Goal: Task Accomplishment & Management: Manage account settings

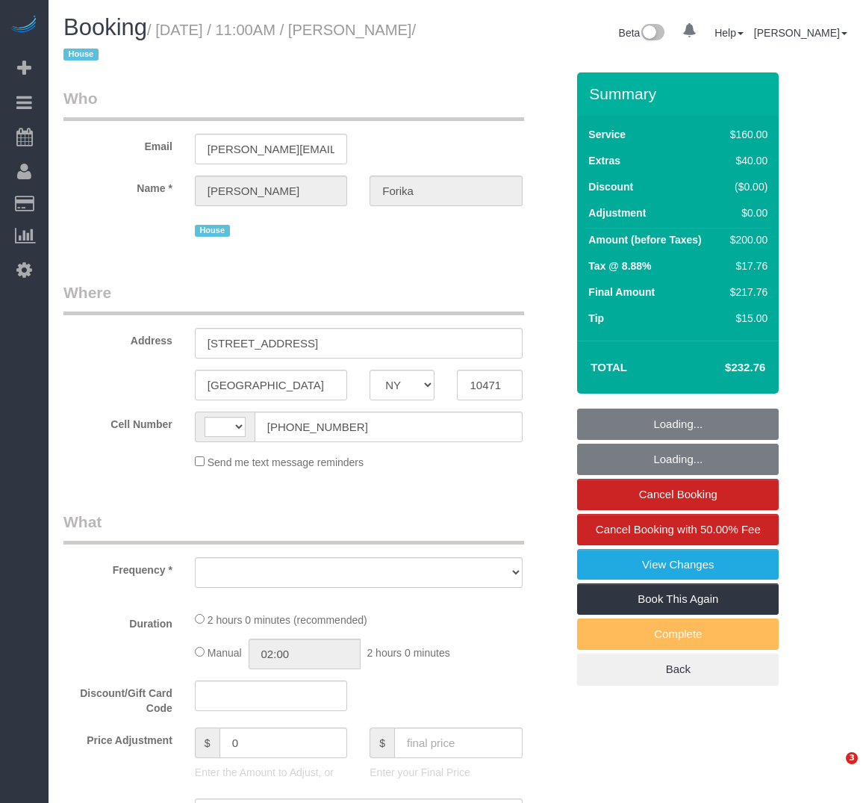
select select "NY"
select select "object:596"
select select "number:59"
select select "number:71"
select select "number:15"
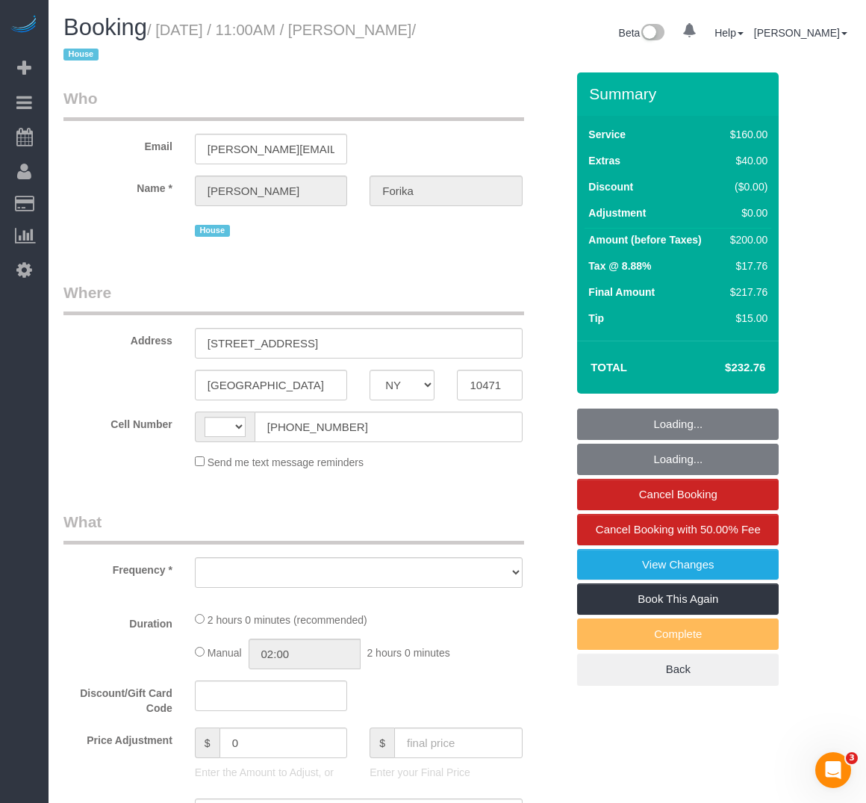
select select "number:5"
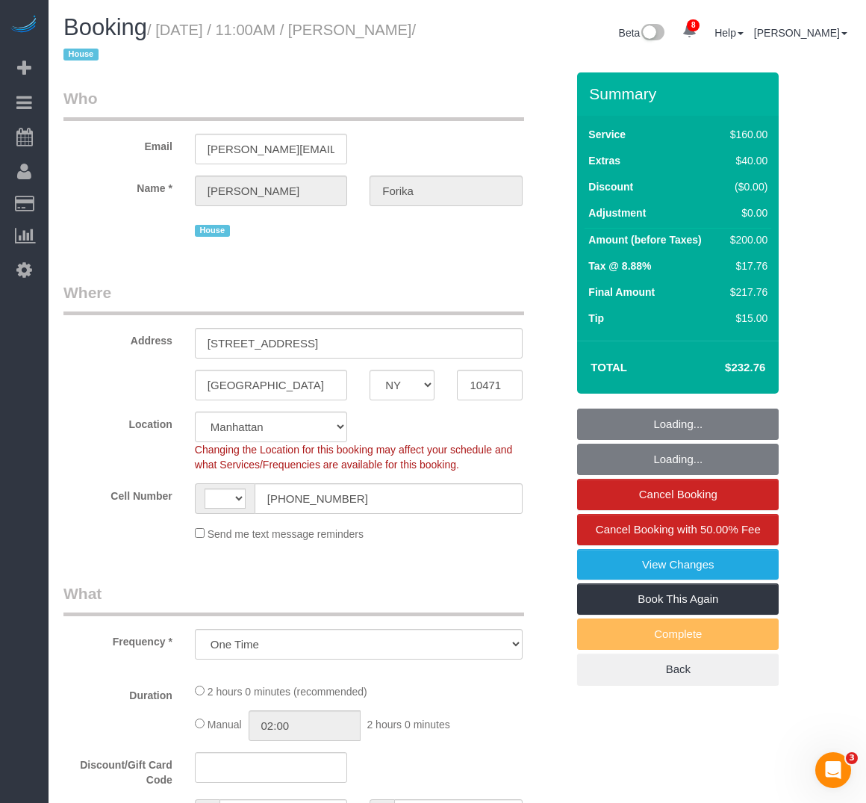
select select "object:847"
select select "string:[GEOGRAPHIC_DATA]"
select select "spot1"
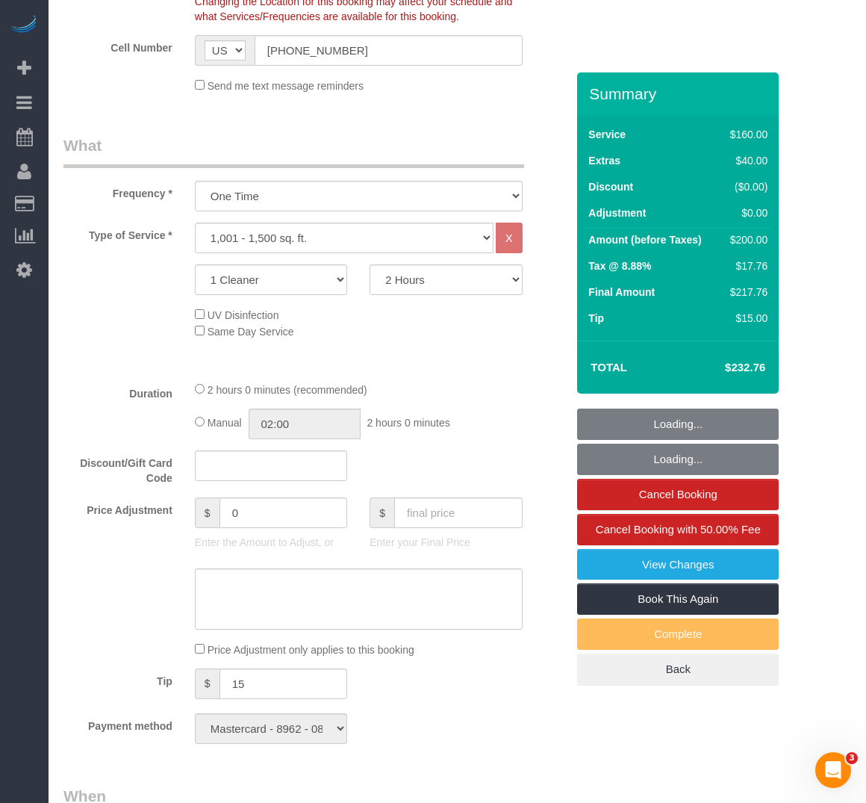
select select "string:stripe-pm_1Rw0nu4VGloSiKo7kbR1sPWl"
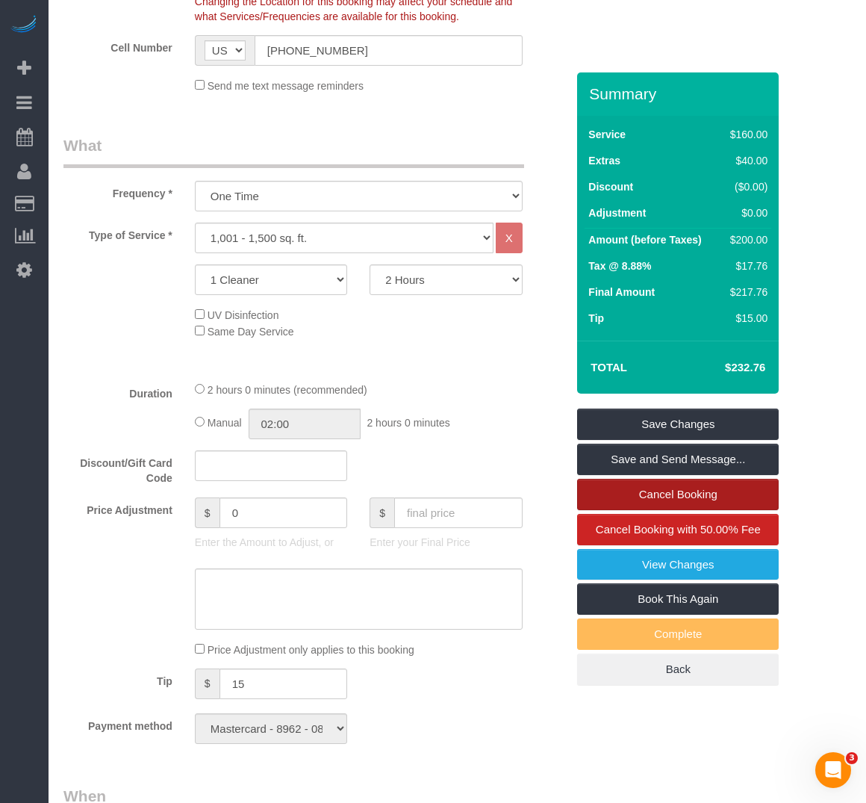
click at [624, 496] on link "Cancel Booking" at bounding box center [678, 494] width 202 height 31
click at [644, 487] on link "Cancel Booking" at bounding box center [678, 494] width 202 height 31
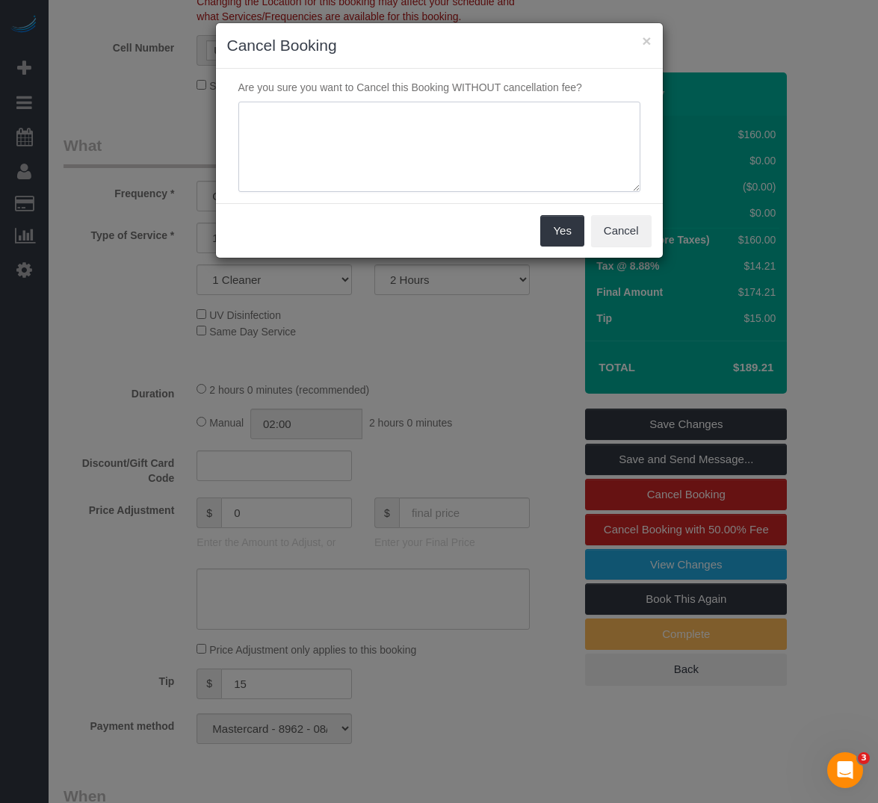
click at [291, 120] on textarea at bounding box center [439, 147] width 402 height 91
click at [288, 120] on textarea at bounding box center [439, 147] width 402 height 91
click at [643, 235] on button "Cancel" at bounding box center [621, 230] width 61 height 31
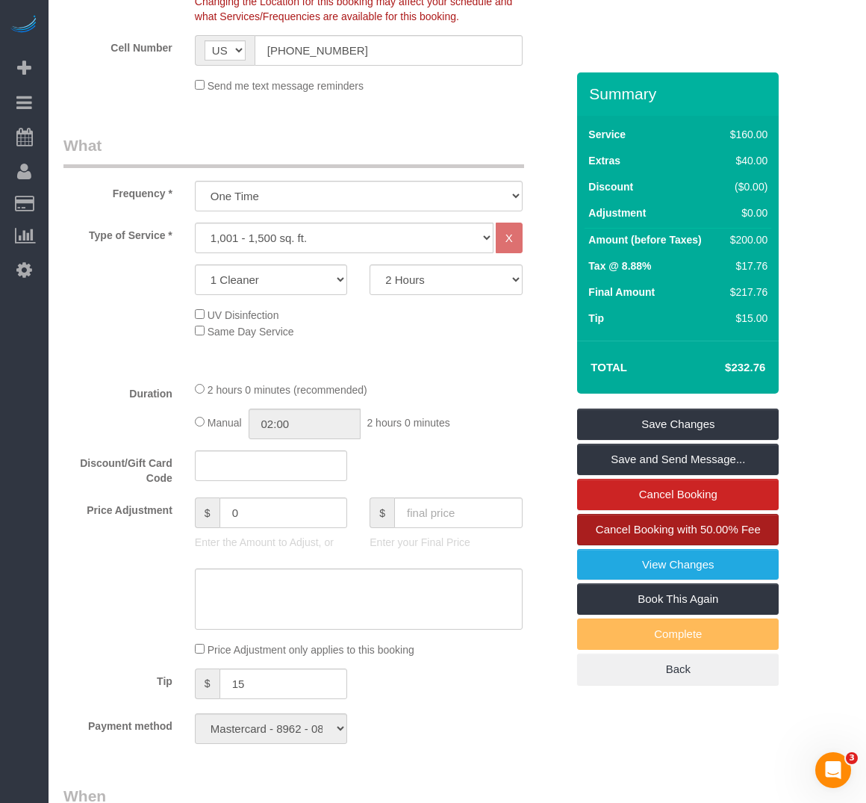
click at [698, 526] on span "Cancel Booking with 50.00% Fee" at bounding box center [678, 529] width 165 height 13
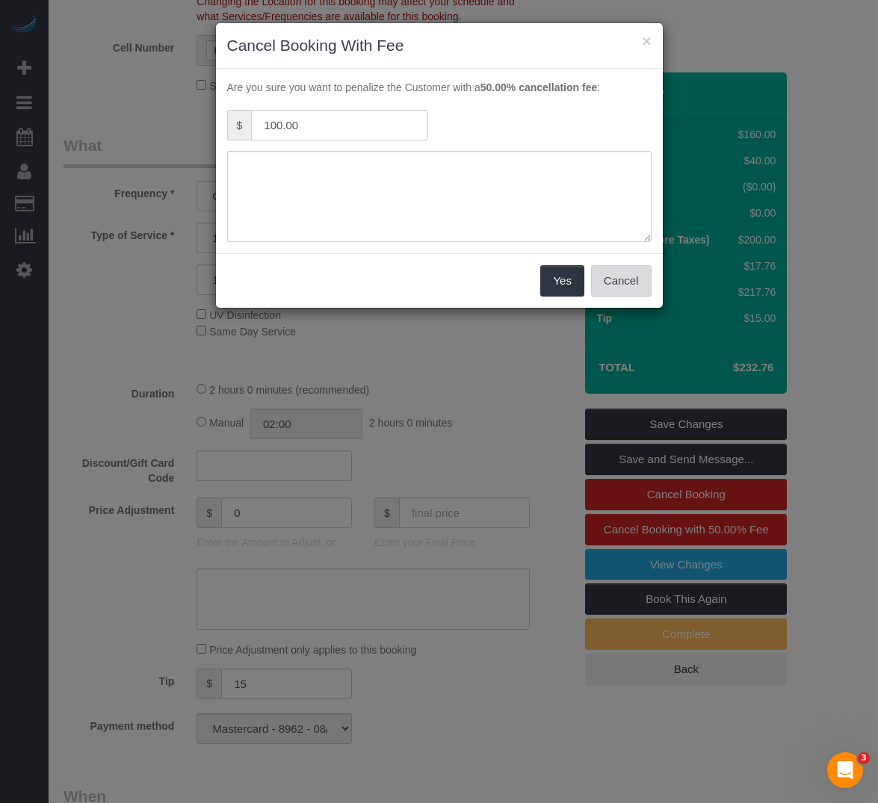
click at [622, 278] on button "Cancel" at bounding box center [621, 280] width 61 height 31
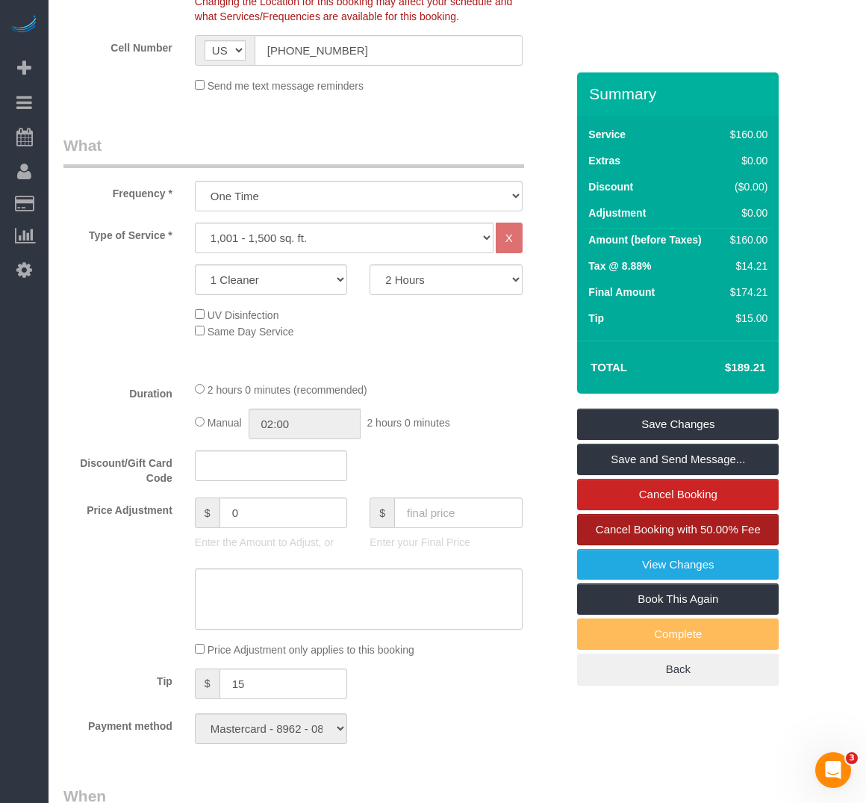
click at [641, 526] on span "Cancel Booking with 50.00% Fee" at bounding box center [678, 529] width 165 height 13
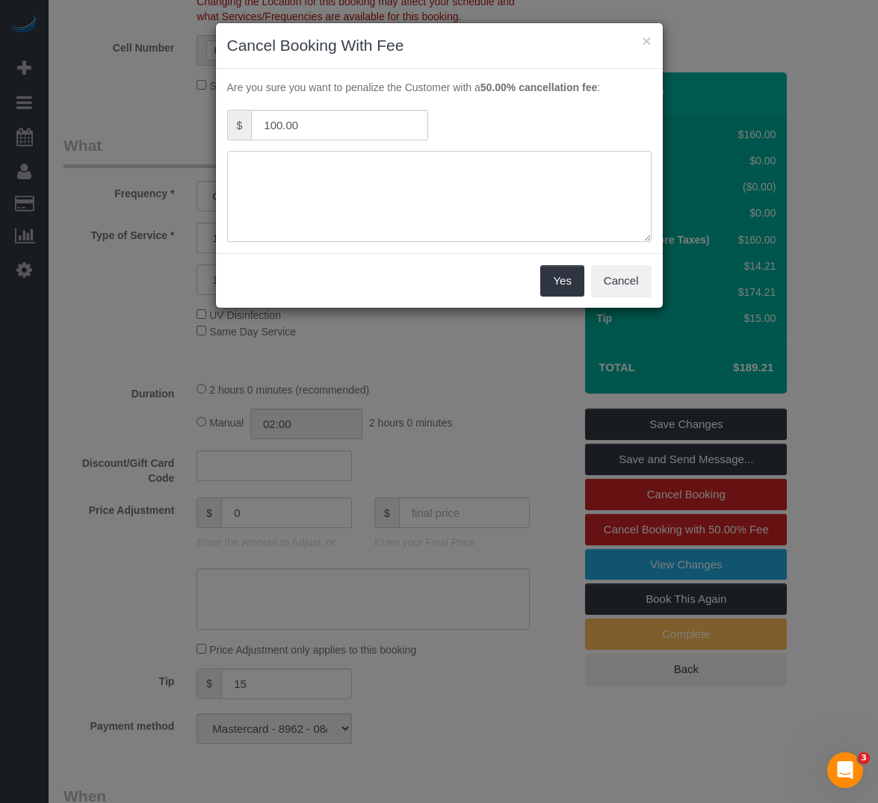
click at [551, 199] on textarea at bounding box center [439, 196] width 424 height 91
type textarea "Customer Requested"
click at [554, 292] on button "Yes" at bounding box center [561, 280] width 43 height 31
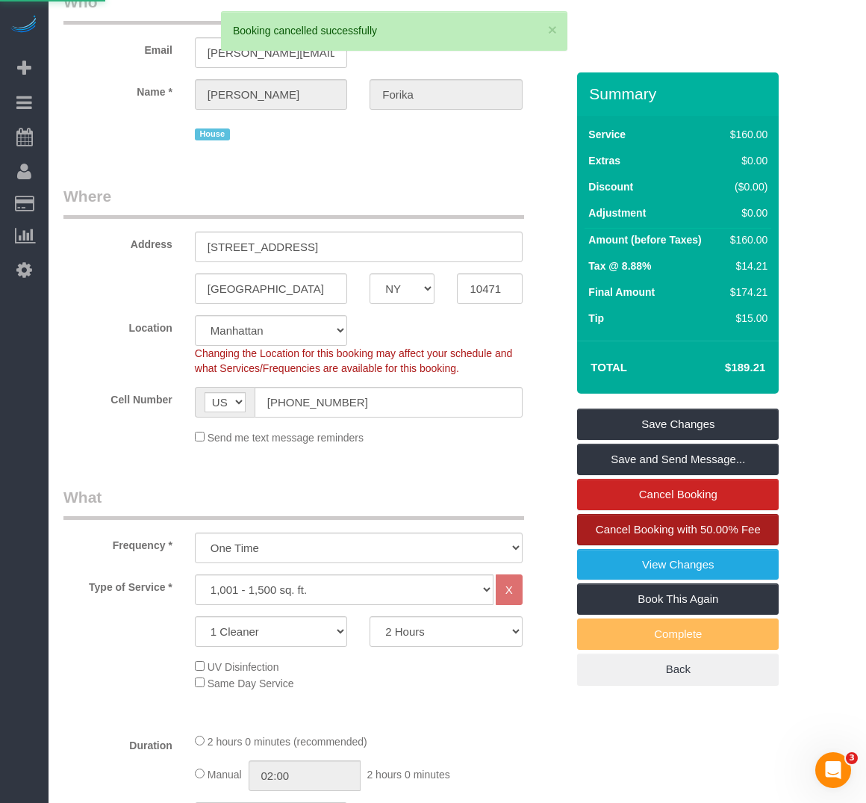
scroll to position [75, 0]
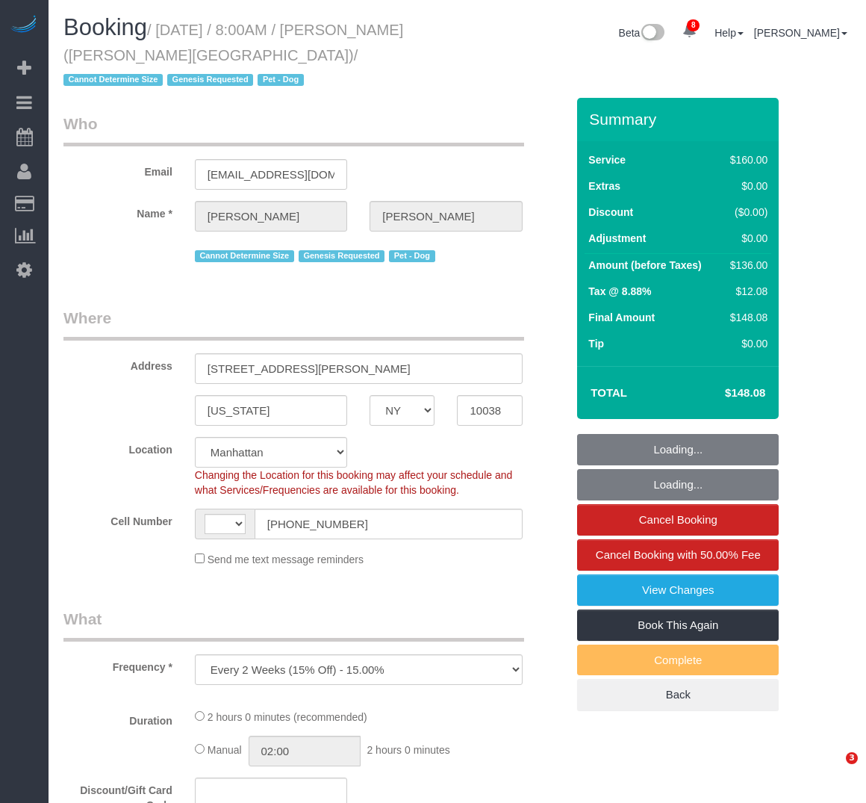
select select "NY"
select select "object:463"
select select "string:stripe-pm_1PlBvd4VGloSiKo75nwDGMDO"
select select "string:US"
select select "spot1"
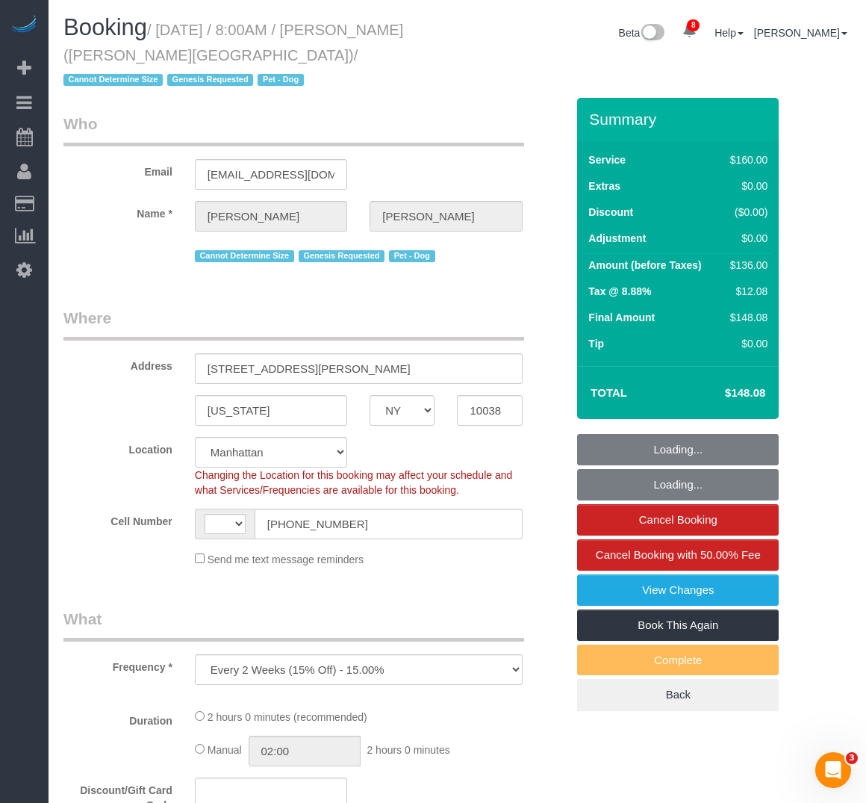
select select "number:56"
select select "number:72"
select select "number:13"
select select "number:5"
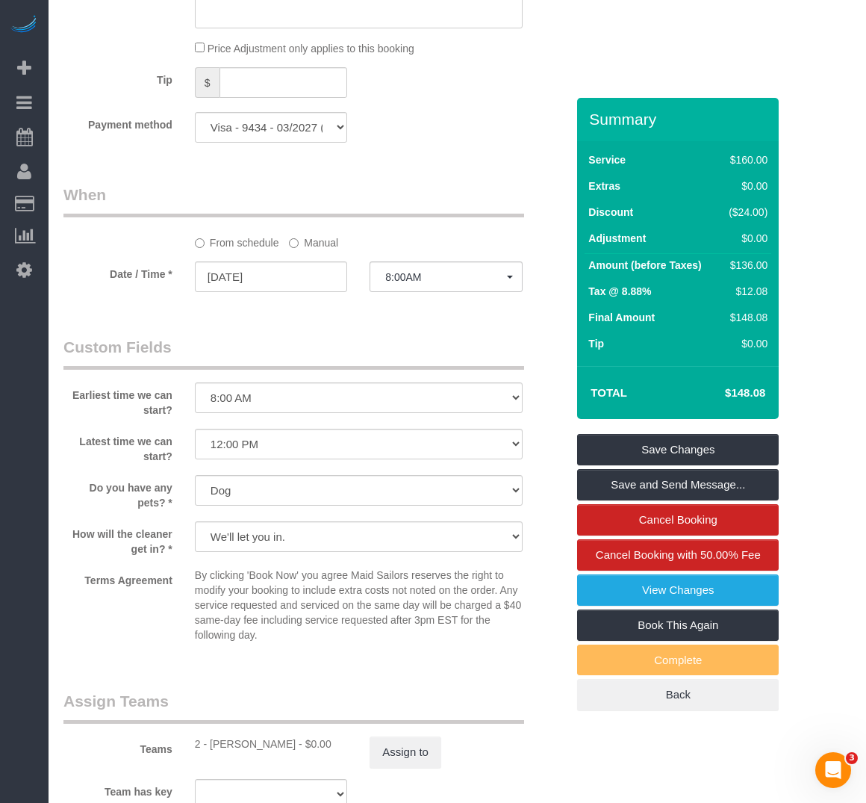
scroll to position [1120, 0]
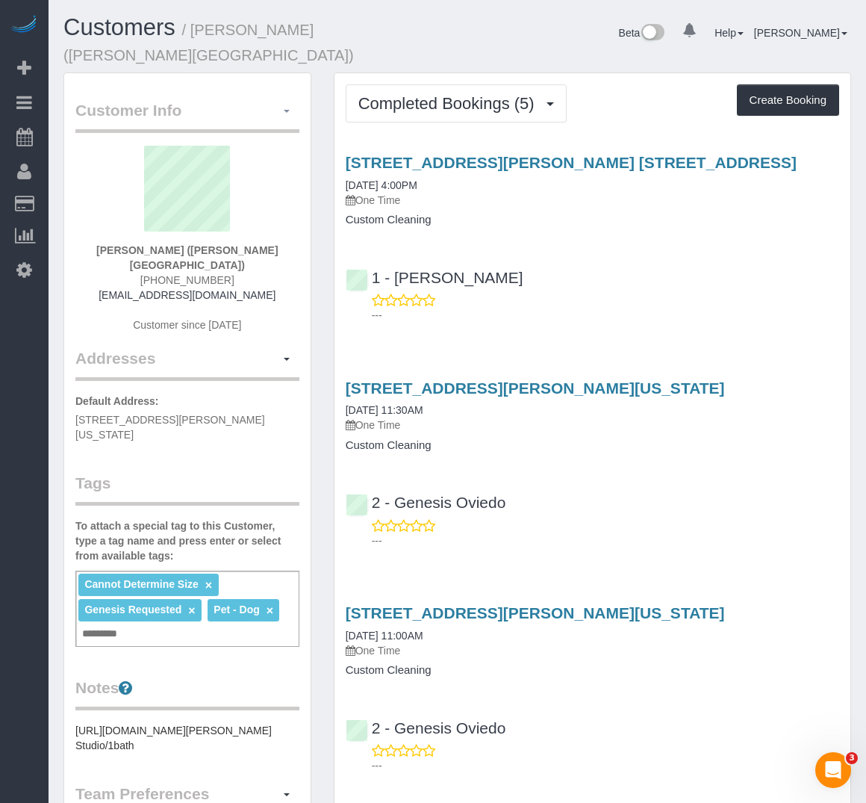
click at [286, 110] on span "button" at bounding box center [287, 111] width 6 height 3
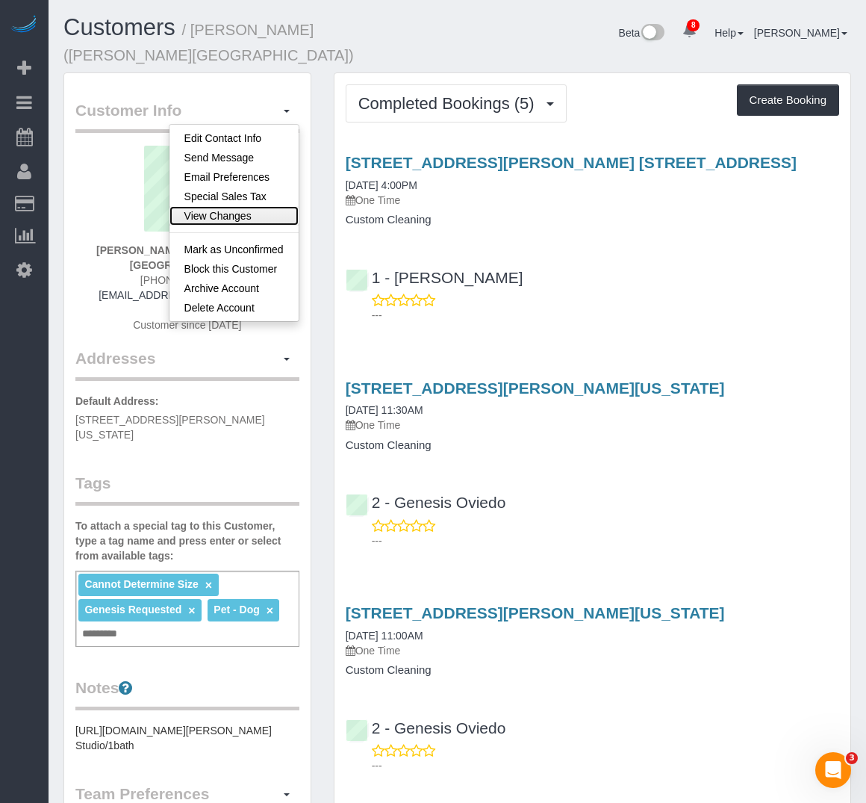
click at [214, 206] on link "View Changes" at bounding box center [234, 215] width 129 height 19
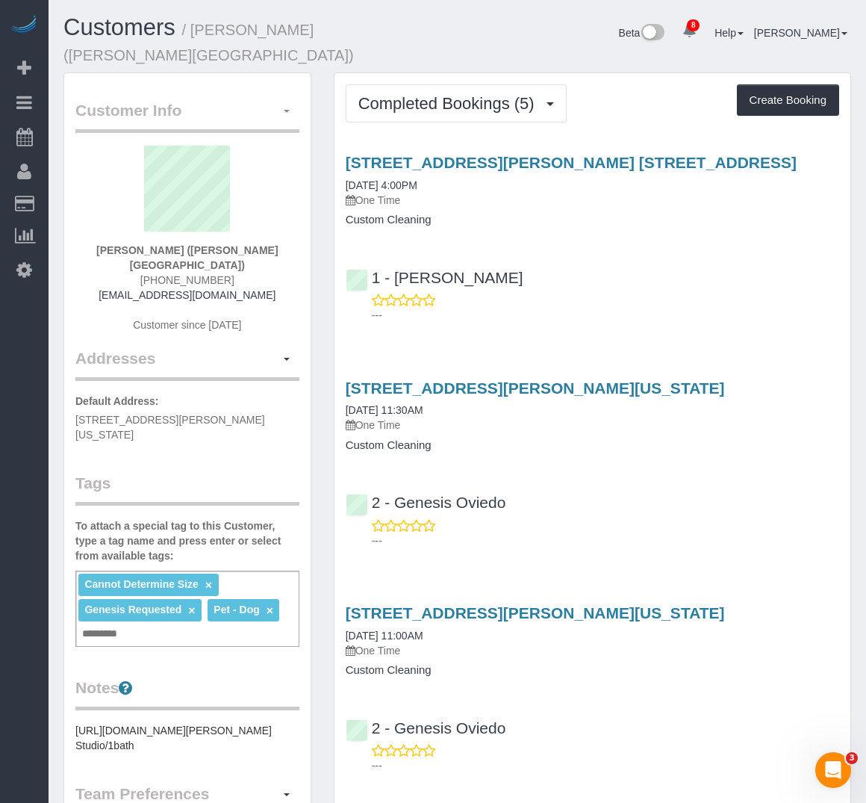
click at [282, 99] on button "button" at bounding box center [286, 110] width 25 height 23
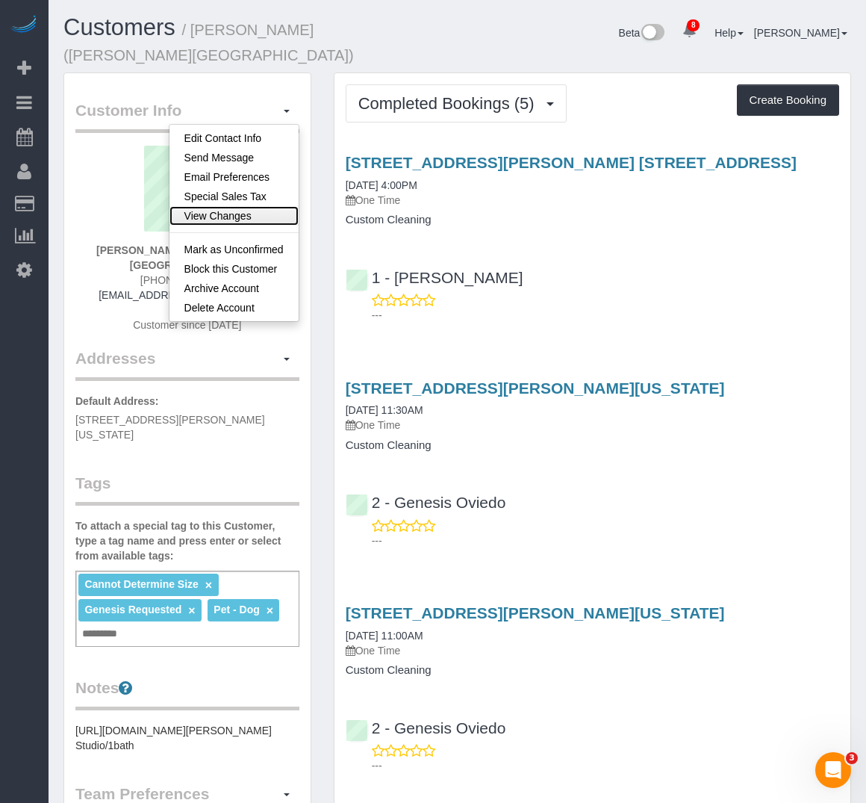
click at [235, 206] on link "View Changes" at bounding box center [234, 215] width 129 height 19
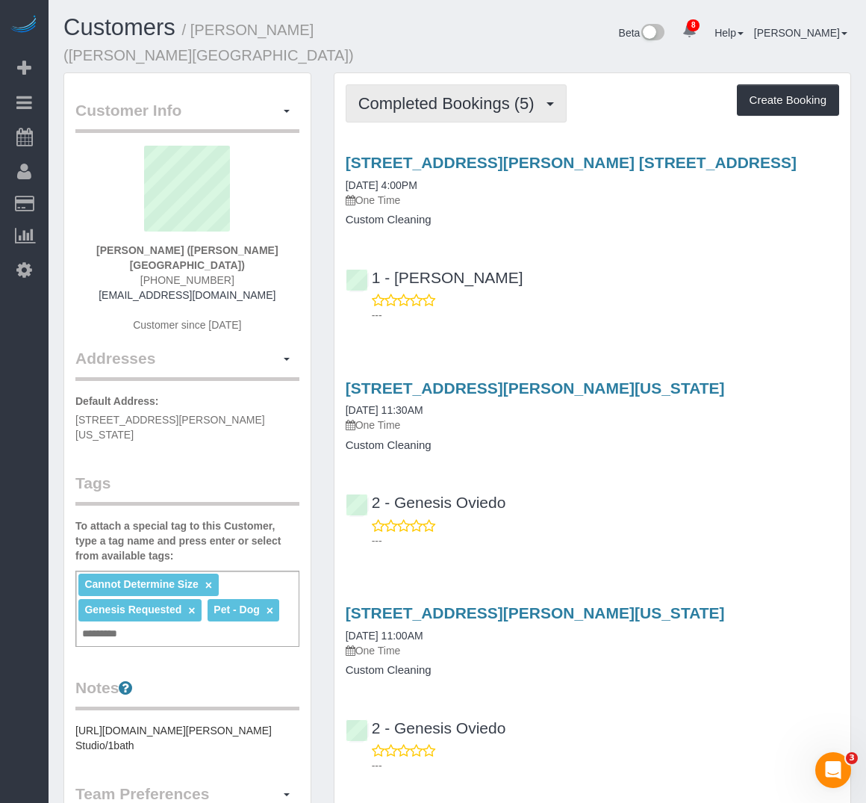
click at [447, 84] on button "Completed Bookings (5)" at bounding box center [456, 103] width 221 height 38
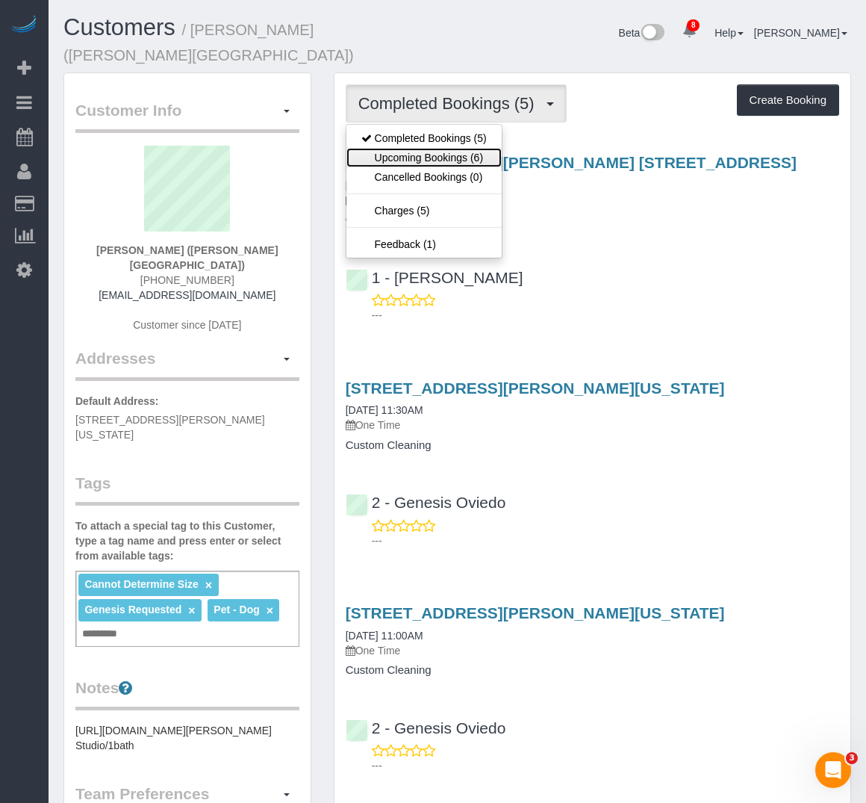
click at [446, 148] on link "Upcoming Bookings (6)" at bounding box center [424, 157] width 155 height 19
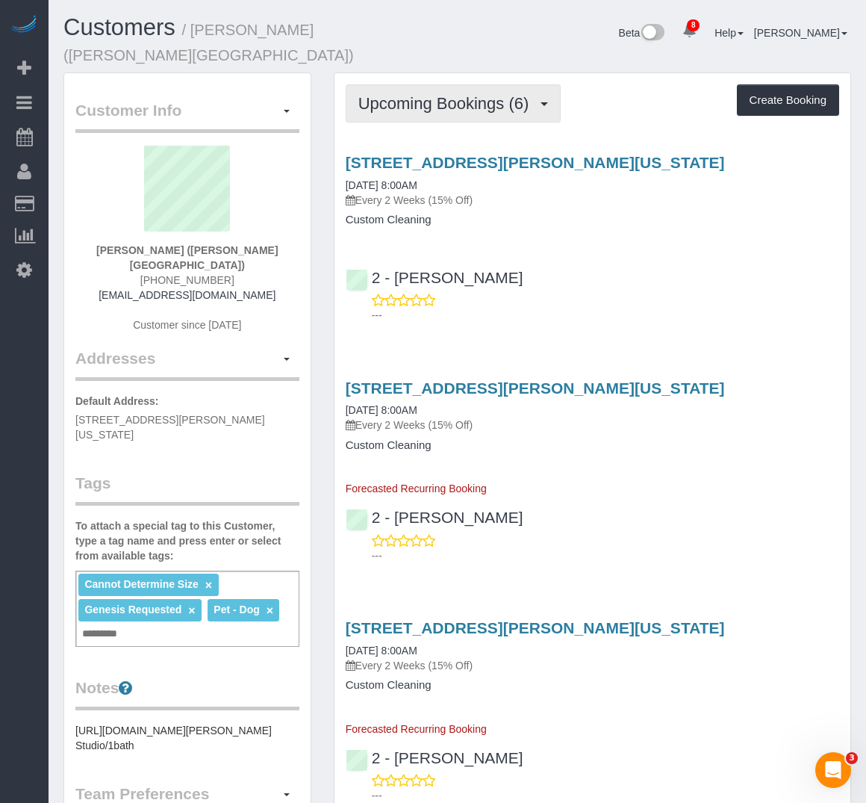
click at [444, 94] on span "Upcoming Bookings (6)" at bounding box center [448, 103] width 179 height 19
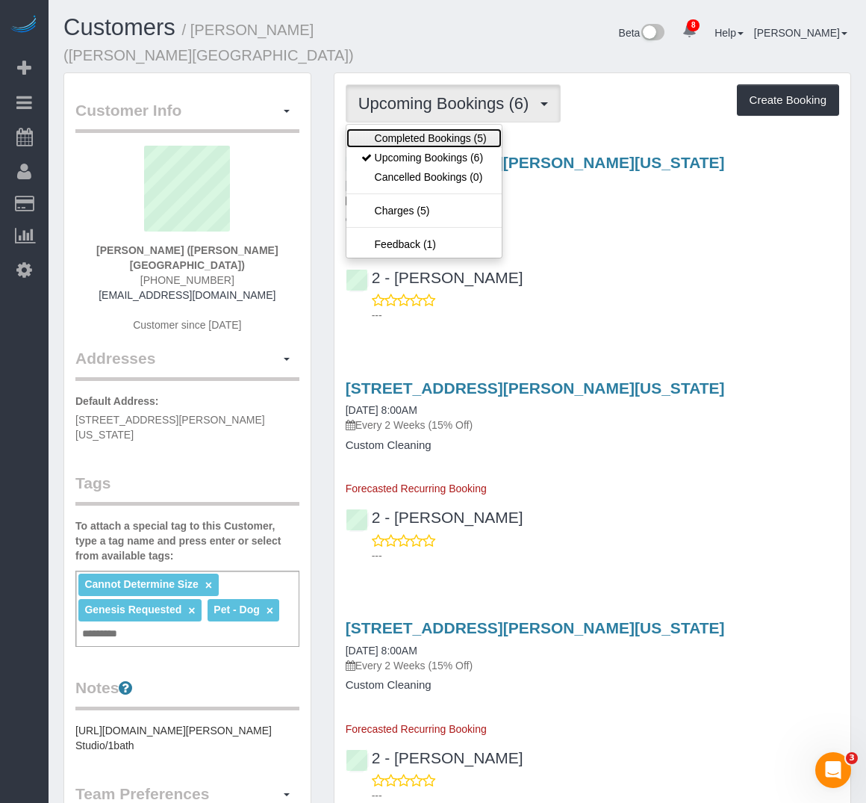
click at [432, 128] on link "Completed Bookings (5)" at bounding box center [424, 137] width 155 height 19
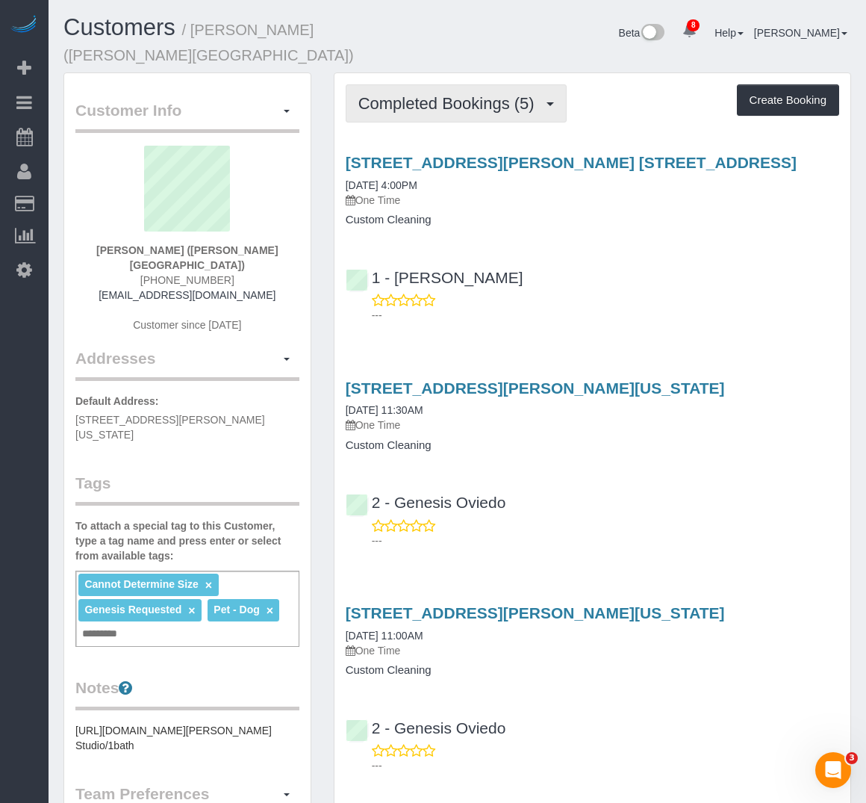
click at [396, 99] on button "Completed Bookings (5)" at bounding box center [456, 103] width 221 height 38
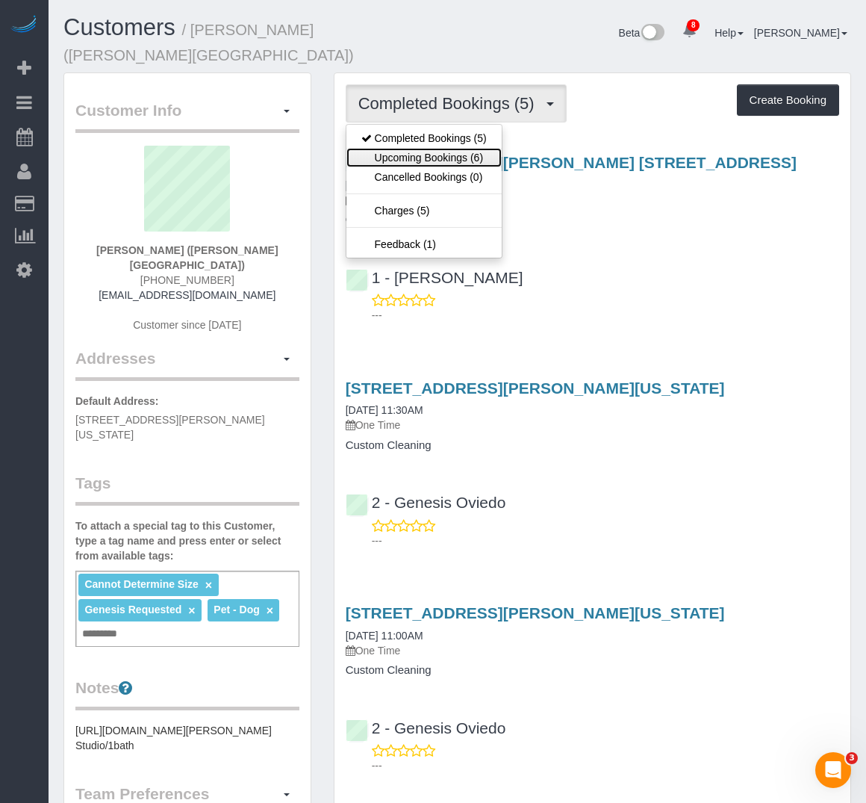
click at [404, 148] on link "Upcoming Bookings (6)" at bounding box center [424, 157] width 155 height 19
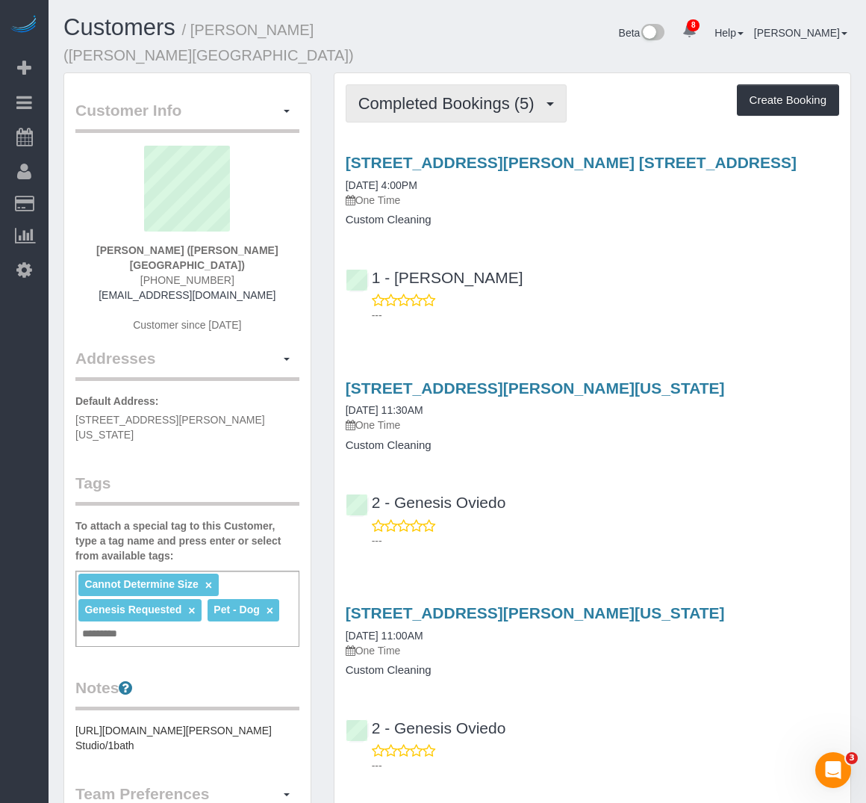
click at [469, 94] on span "Completed Bookings (5)" at bounding box center [451, 103] width 184 height 19
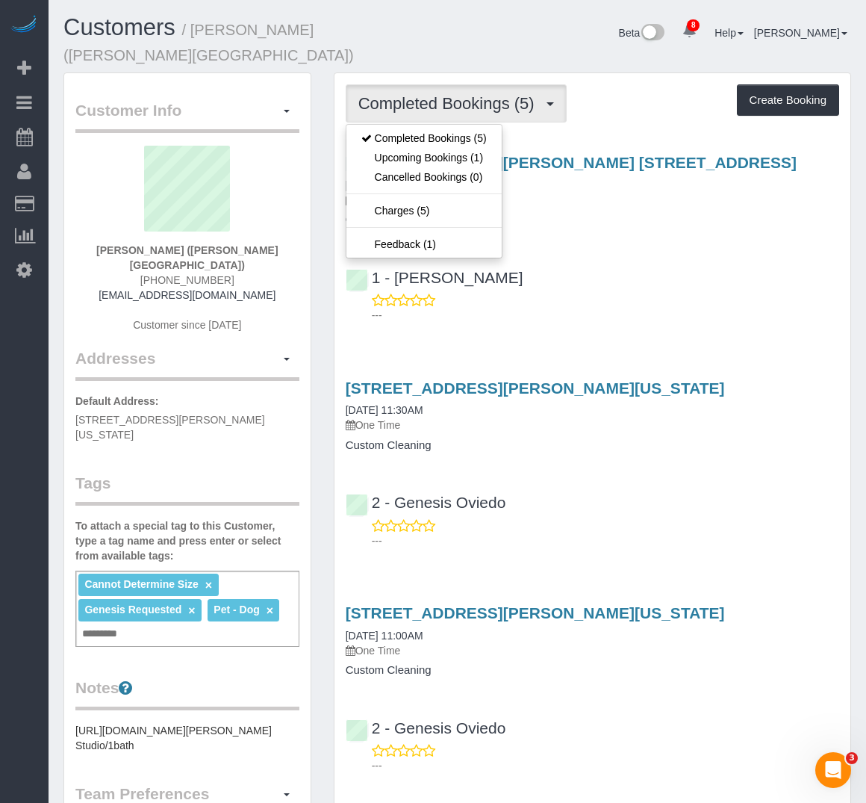
click at [283, 209] on sui-profile-pic at bounding box center [188, 194] width 202 height 97
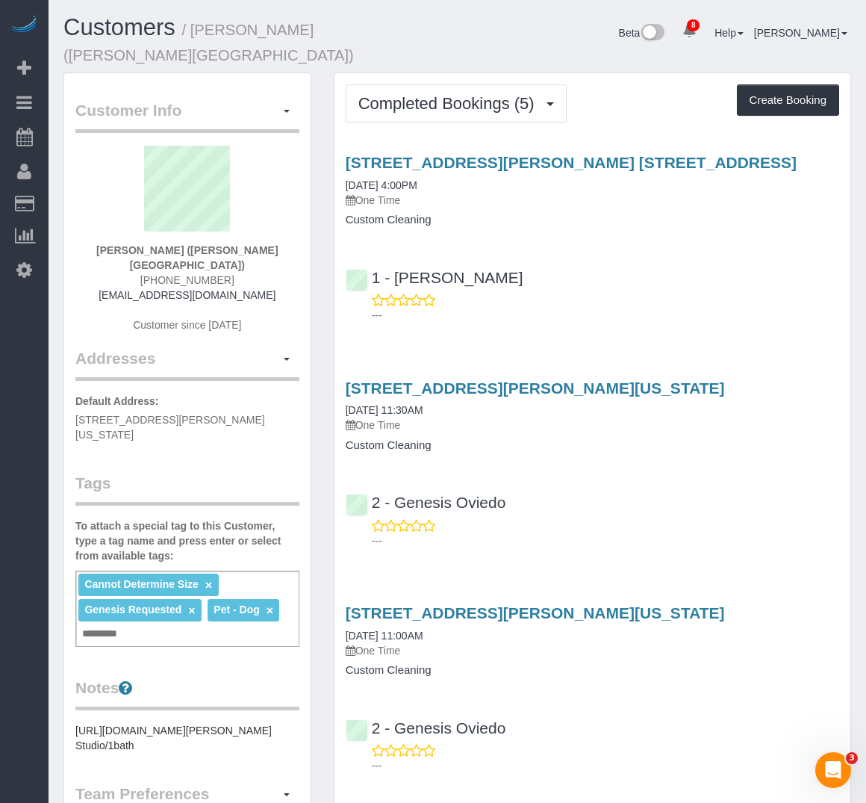
click at [517, 113] on div "Completed Bookings (5) Completed Bookings (5) Upcoming Bookings (1) Cancelled B…" at bounding box center [593, 686] width 516 height 1227
click at [515, 101] on button "Completed Bookings (5)" at bounding box center [456, 103] width 221 height 38
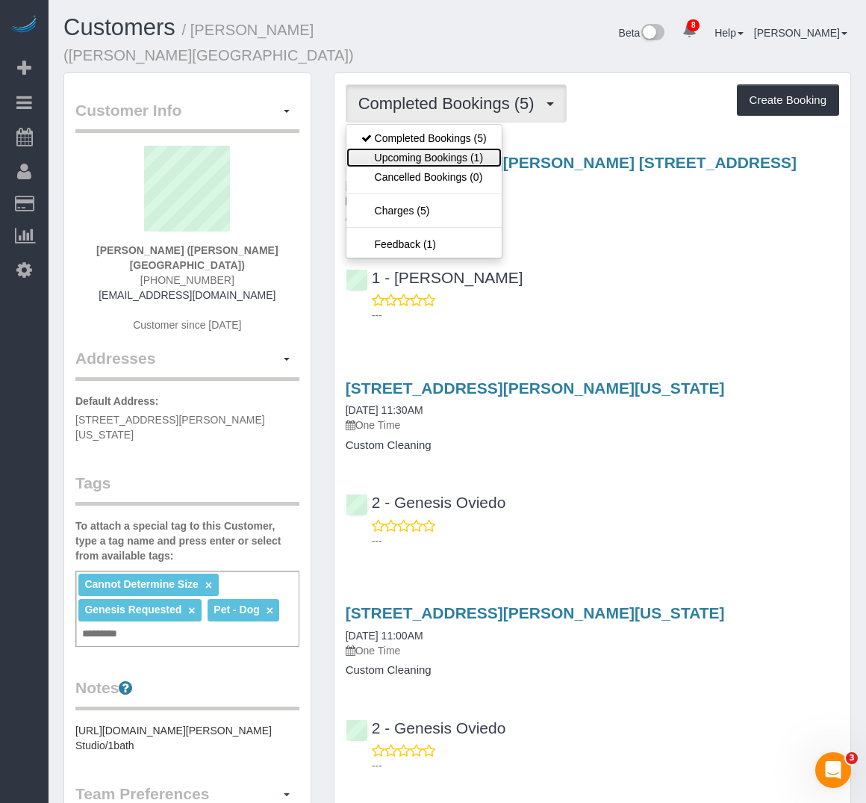
click at [489, 148] on link "Upcoming Bookings (1)" at bounding box center [424, 157] width 155 height 19
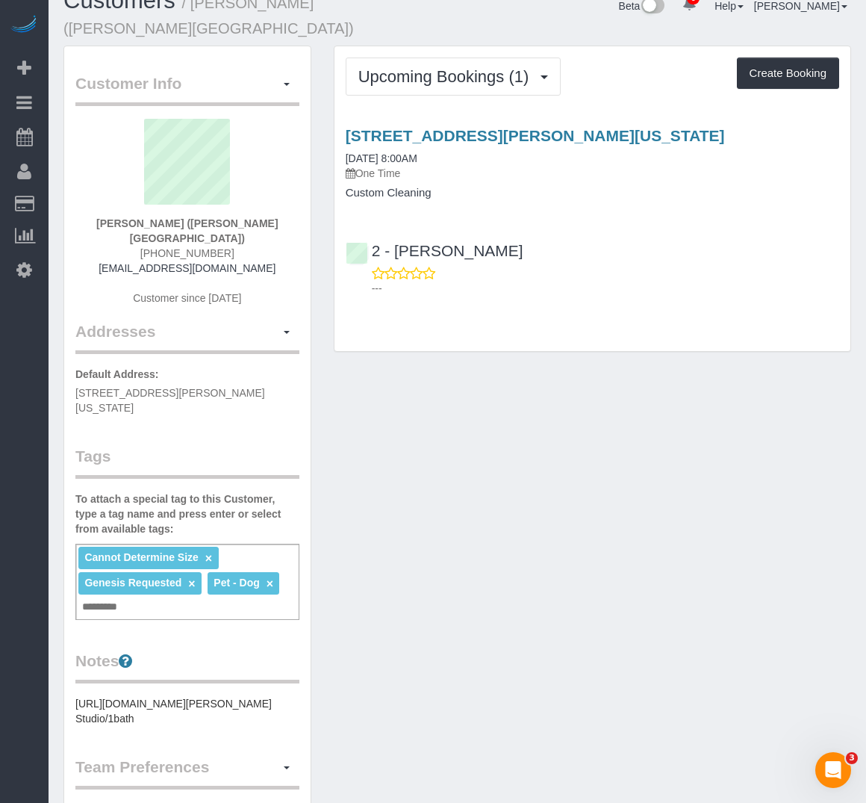
scroll to position [26, 0]
click at [295, 77] on button "button" at bounding box center [286, 84] width 25 height 23
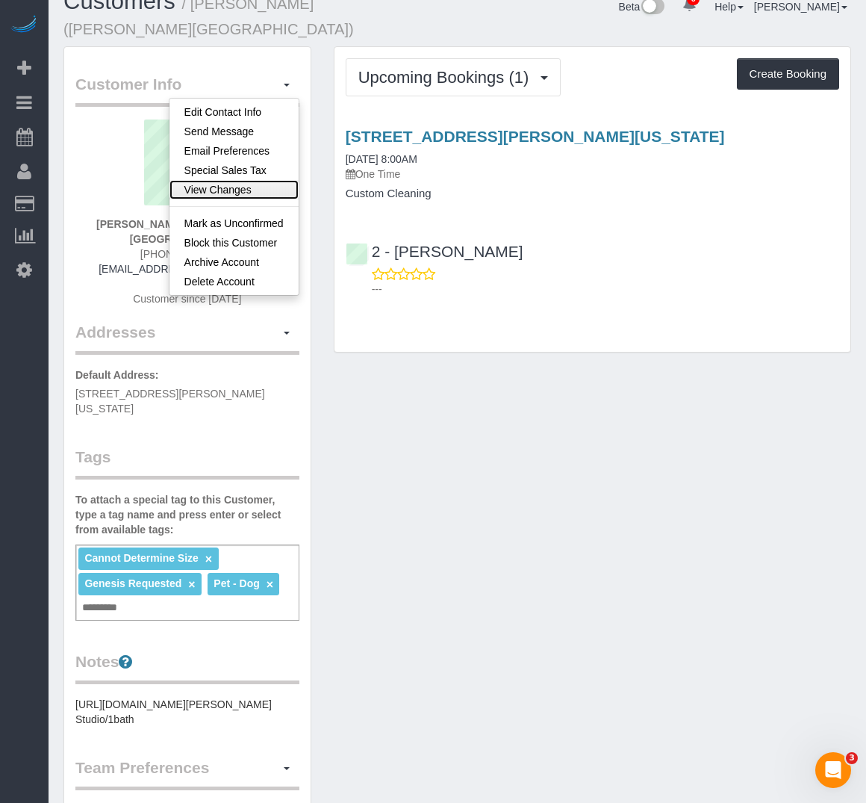
click at [261, 180] on link "View Changes" at bounding box center [234, 189] width 129 height 19
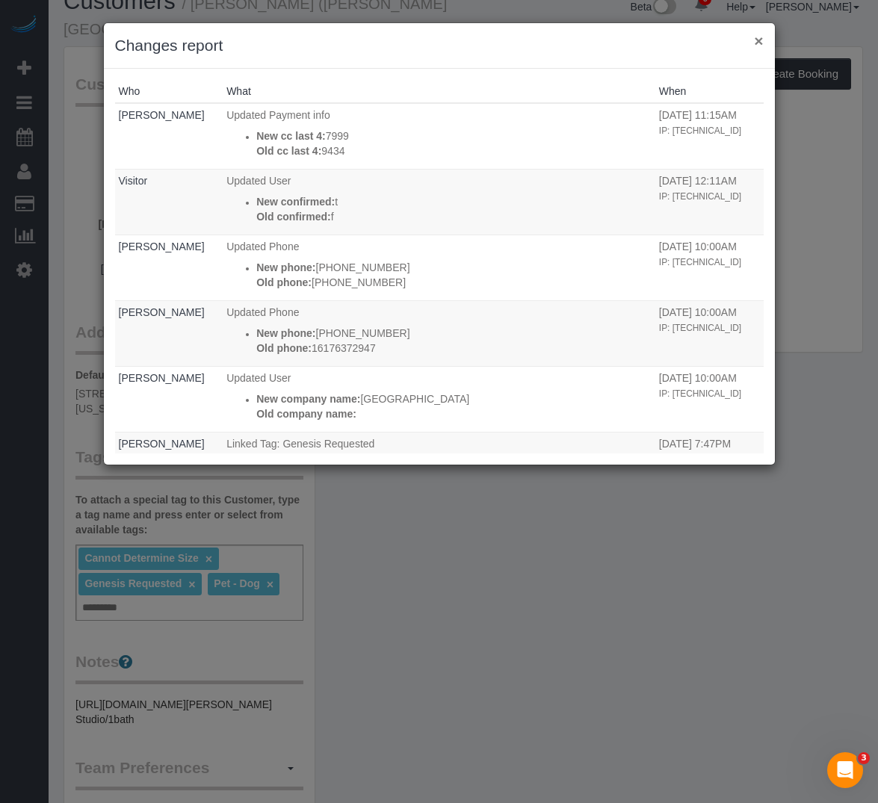
click at [763, 40] on button "×" at bounding box center [758, 41] width 9 height 16
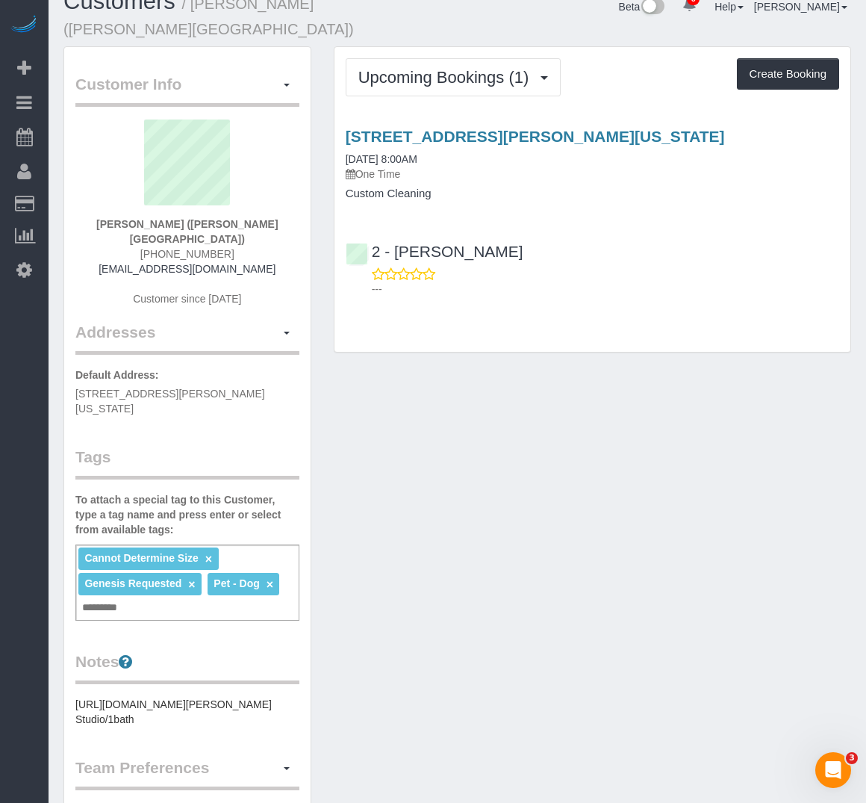
click at [391, 308] on div "Upcoming Bookings (1) Completed Bookings (5) Upcoming Bookings (1) Cancelled Bo…" at bounding box center [593, 199] width 516 height 305
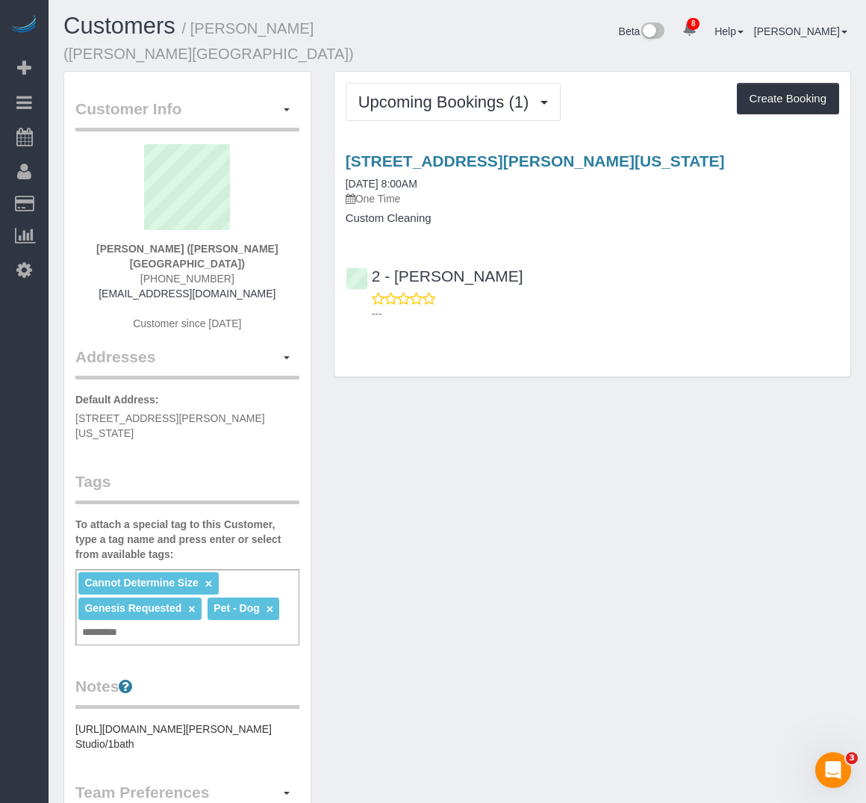
scroll to position [0, 0]
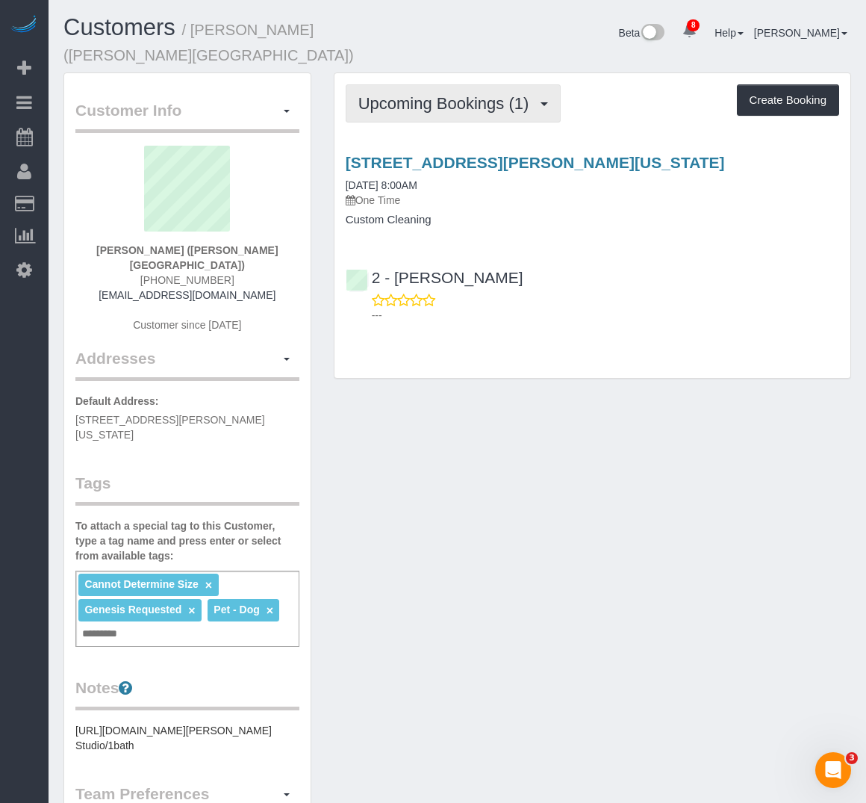
click at [536, 94] on span "Upcoming Bookings (1)" at bounding box center [448, 103] width 179 height 19
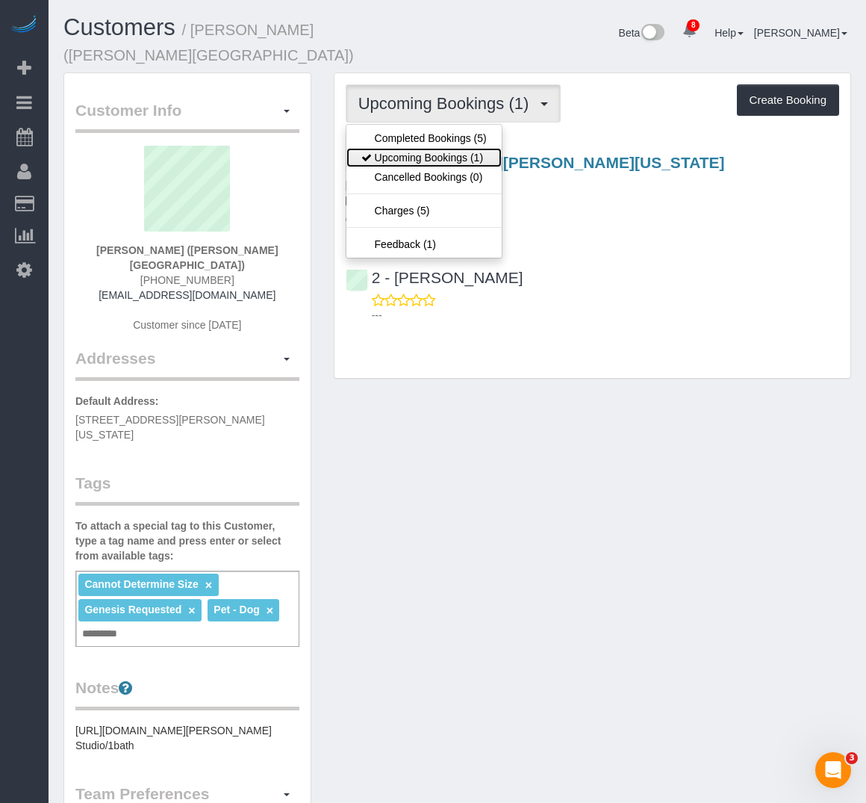
click at [455, 148] on link "Upcoming Bookings (1)" at bounding box center [424, 157] width 155 height 19
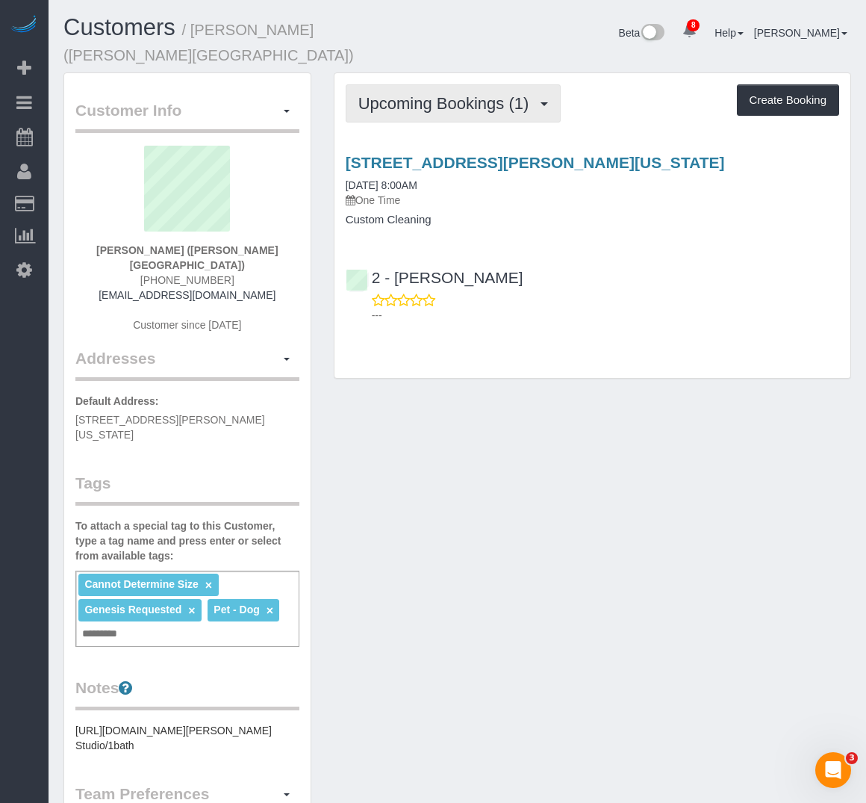
click at [406, 94] on span "Upcoming Bookings (1)" at bounding box center [448, 103] width 179 height 19
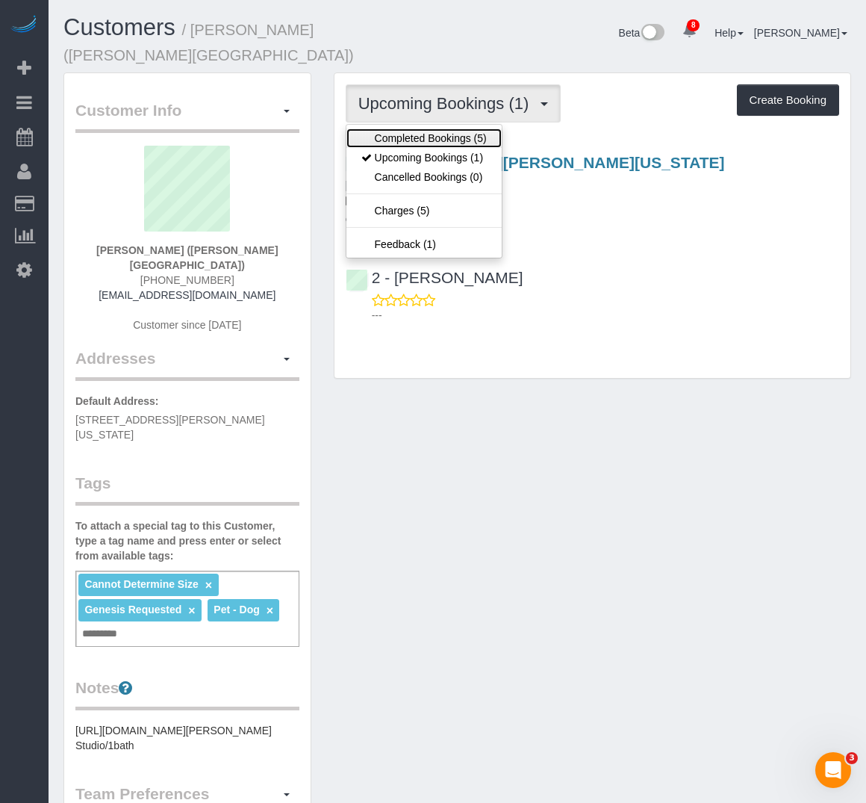
click at [406, 128] on link "Completed Bookings (5)" at bounding box center [424, 137] width 155 height 19
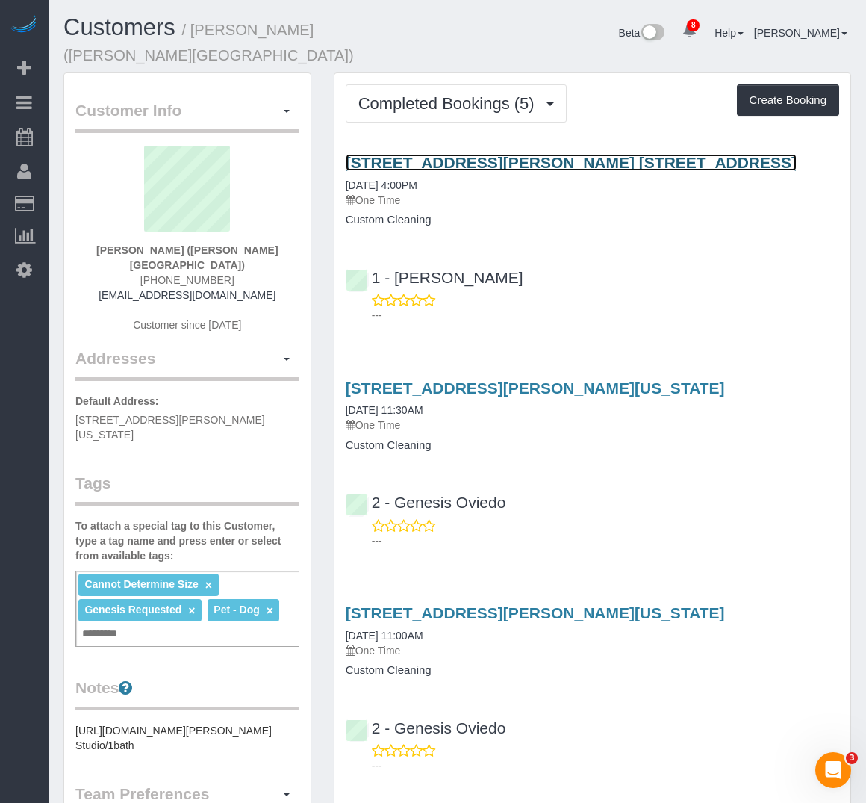
click at [421, 154] on link "[STREET_ADDRESS][PERSON_NAME] [STREET_ADDRESS]" at bounding box center [571, 162] width 451 height 17
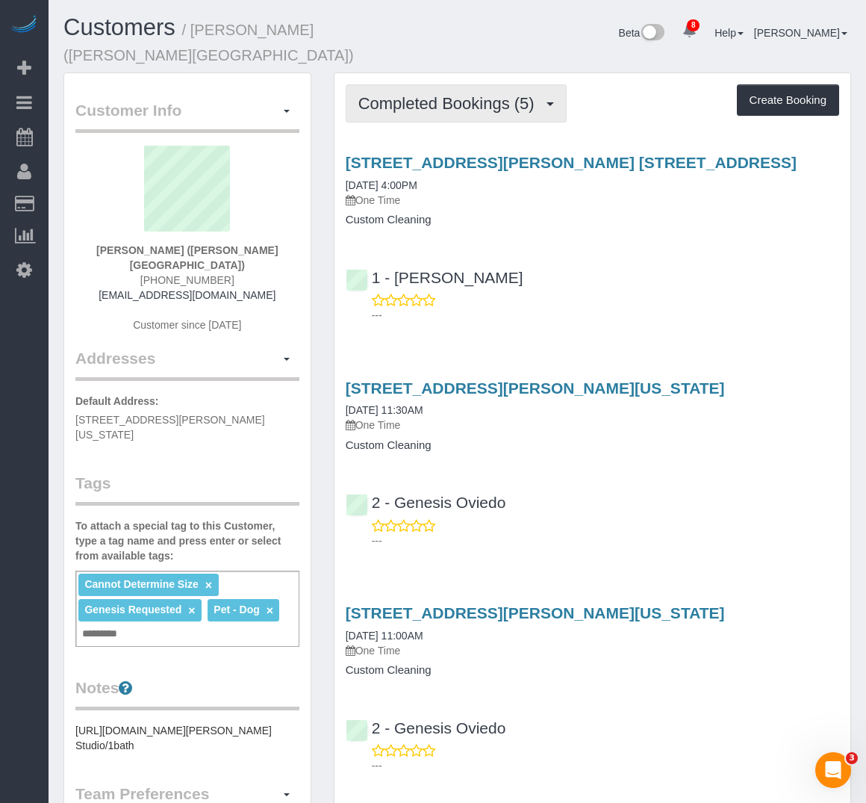
click at [394, 94] on span "Completed Bookings (5)" at bounding box center [451, 103] width 184 height 19
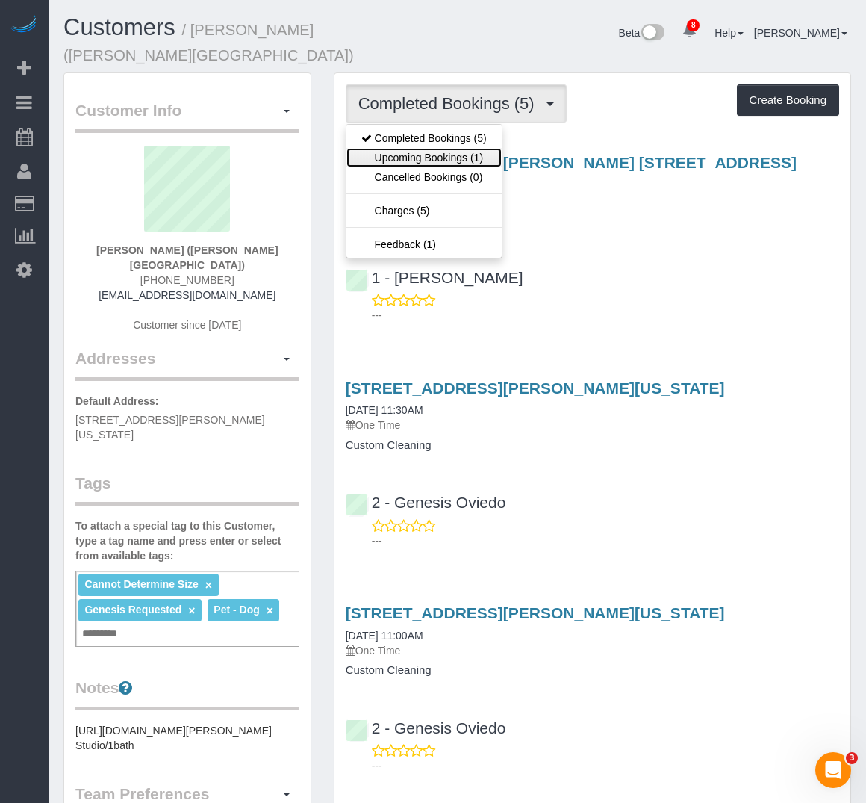
click at [400, 148] on link "Upcoming Bookings (1)" at bounding box center [424, 157] width 155 height 19
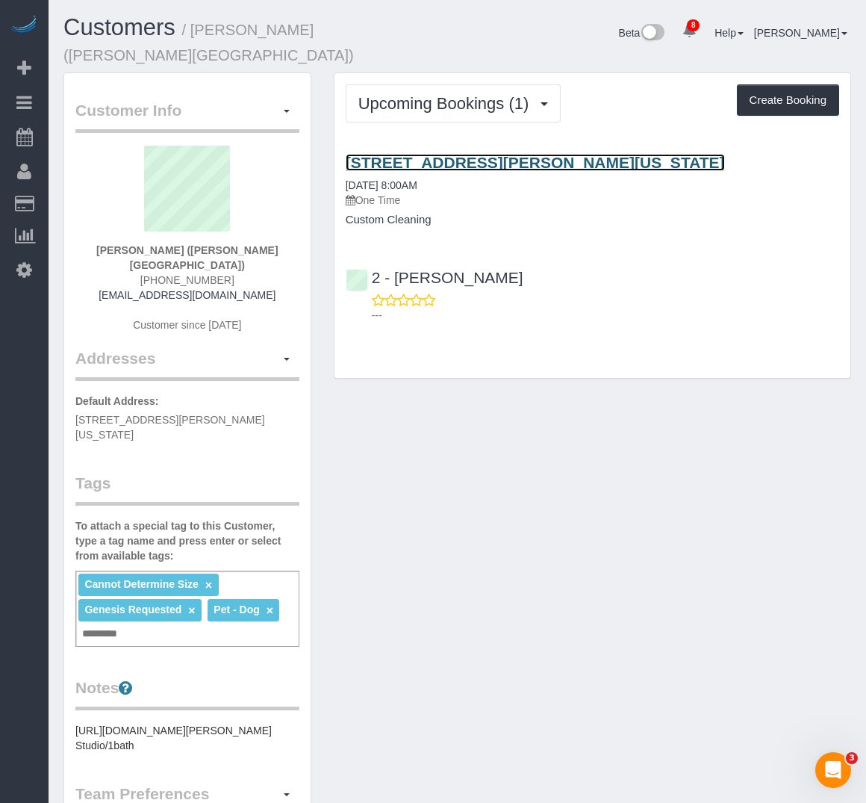
click at [403, 154] on link "[STREET_ADDRESS][PERSON_NAME][US_STATE]" at bounding box center [535, 162] width 379 height 17
click at [12, 329] on div "8 Beta Your Notifications You have 0 alerts × You have 3 to charge for 08/13/20…" at bounding box center [24, 401] width 49 height 803
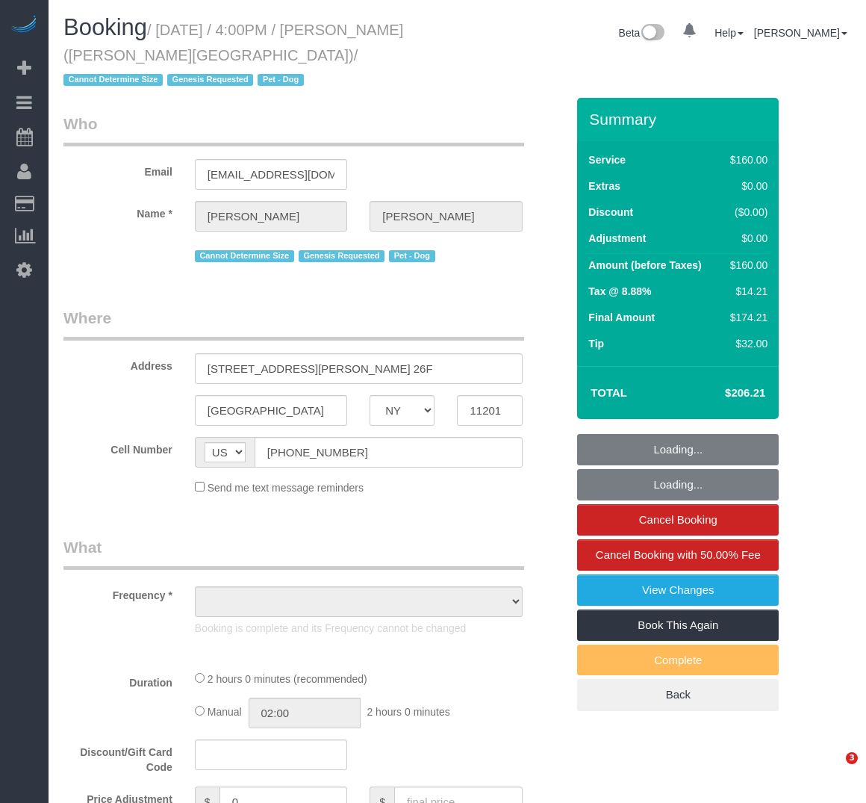
select select "NY"
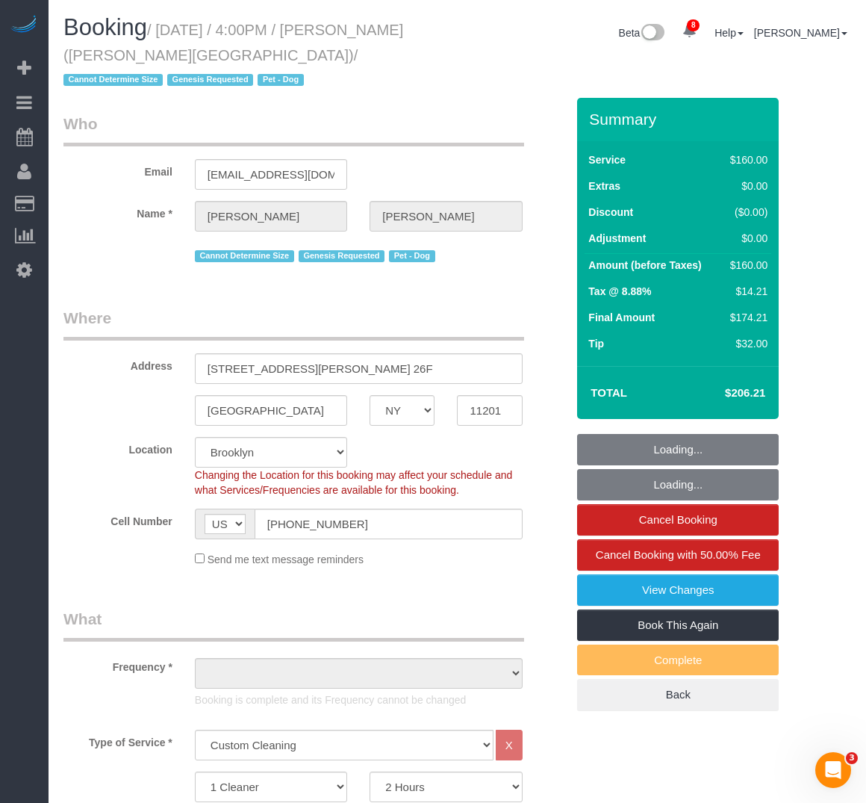
select select "spot1"
select select "number:64"
select select "number:77"
select select "number:13"
select select "number:5"
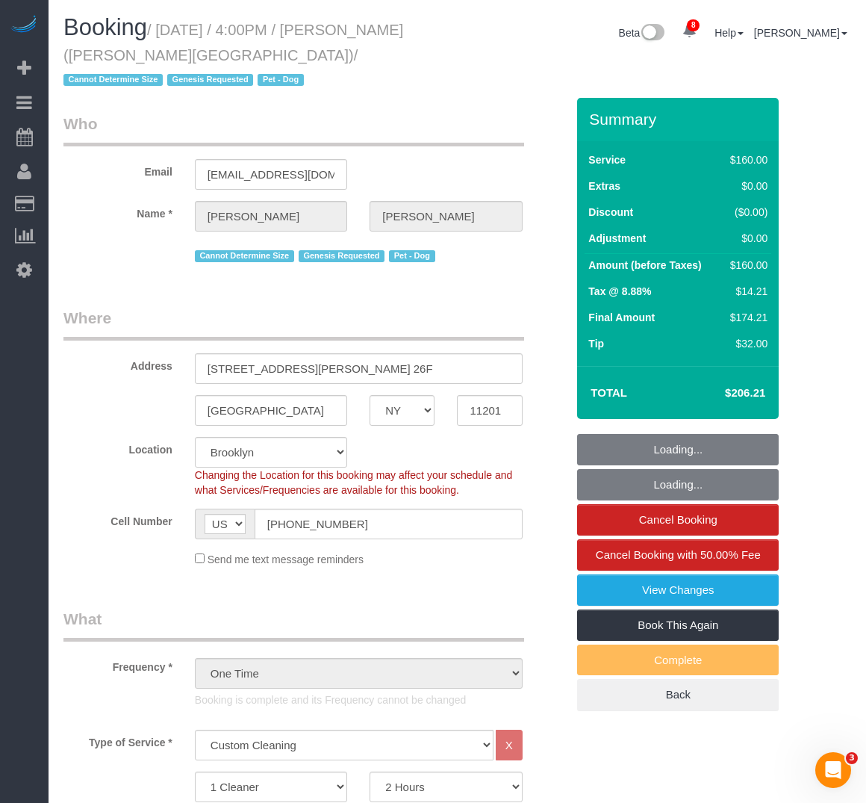
select select "object:1405"
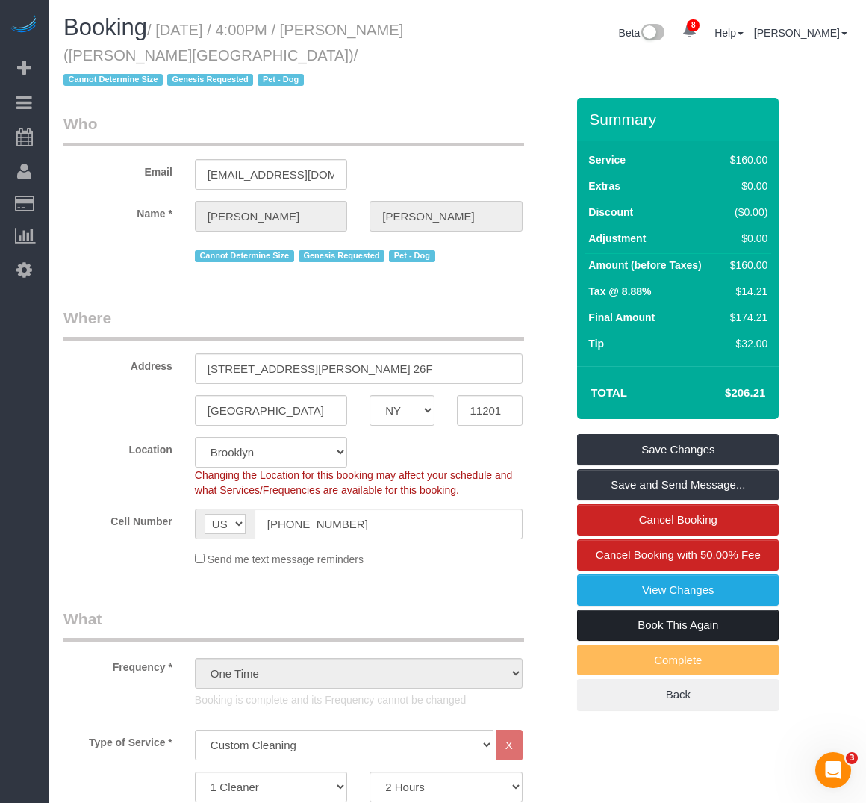
click at [707, 623] on link "Book This Again" at bounding box center [678, 625] width 202 height 31
select select "NY"
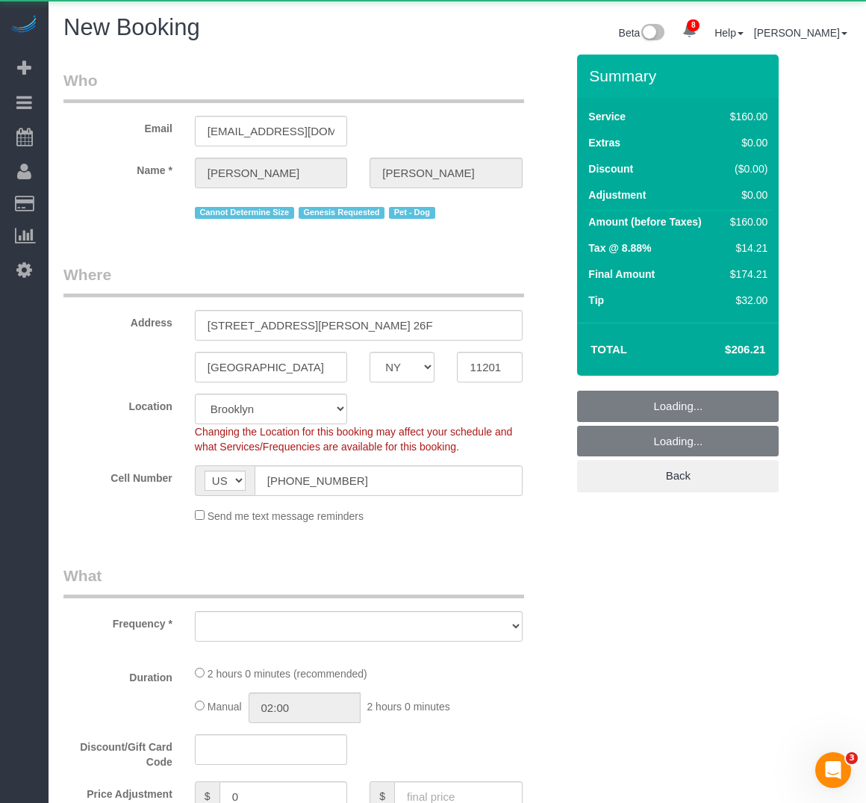
select select "object:2219"
select select "number:64"
select select "number:77"
select select "number:13"
select select "number:5"
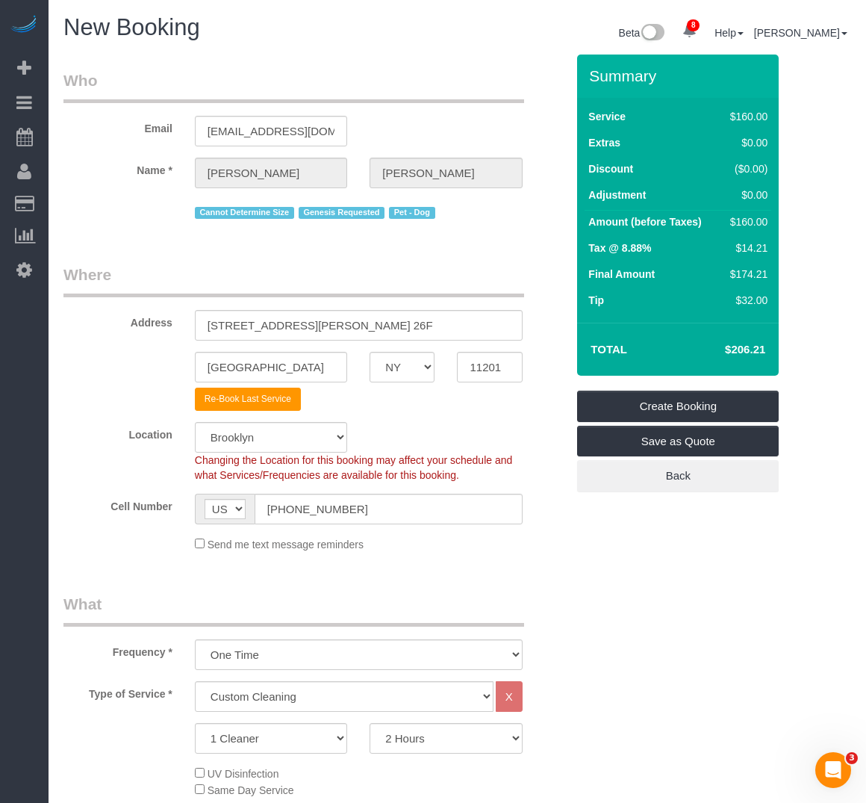
select select "object:2762"
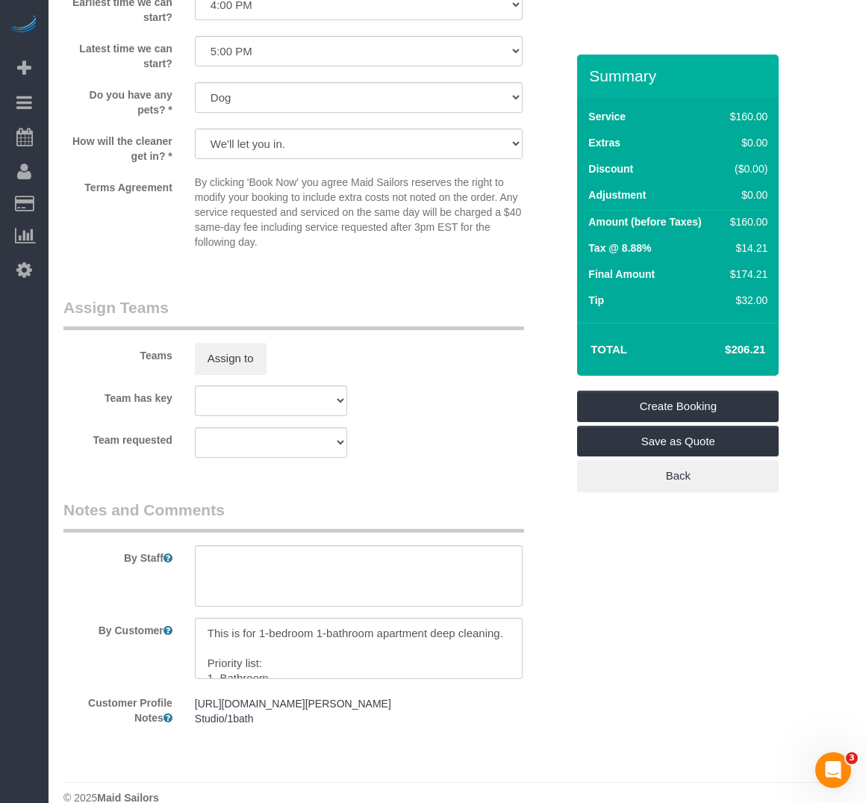
scroll to position [1628, 0]
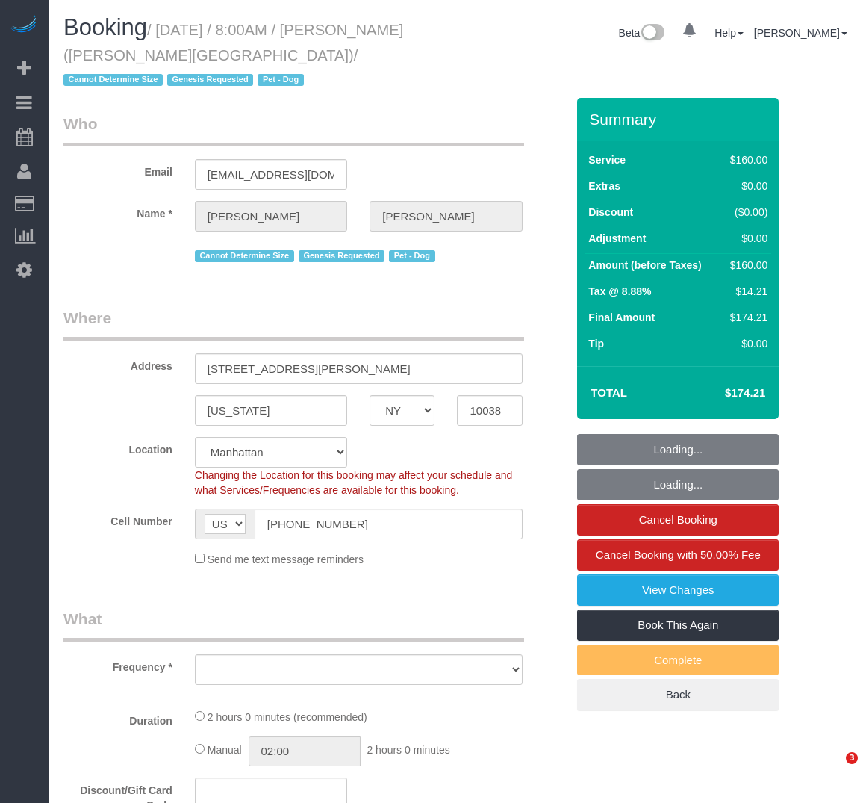
select select "NY"
select select "object:706"
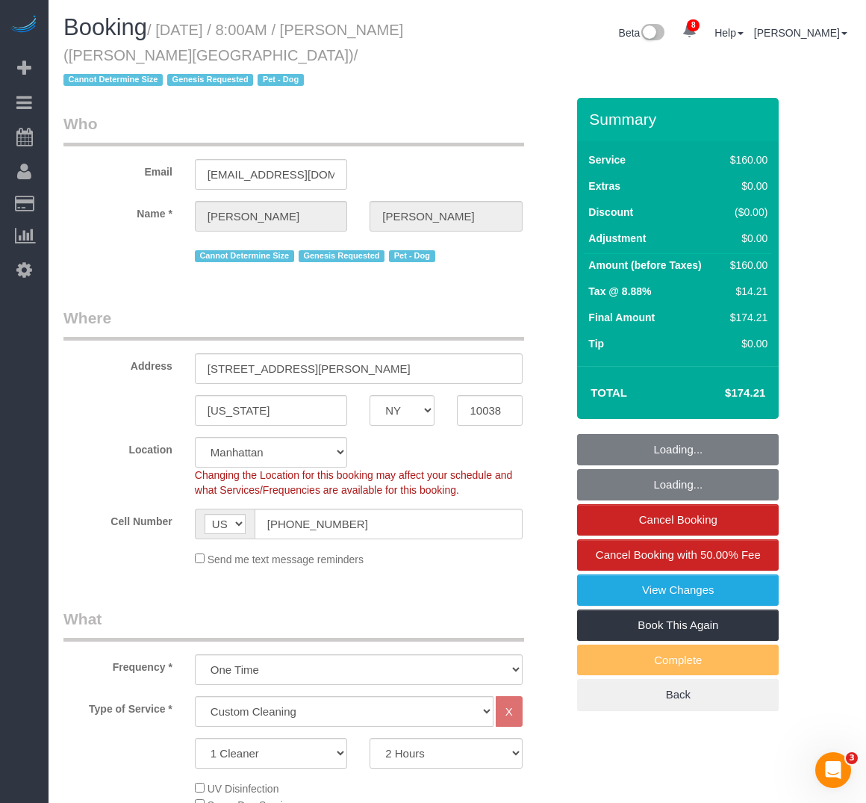
select select "string:stripe-pm_1Rw2sN4VGloSiKo7asNigdh0"
select select "spot1"
select select "number:56"
select select "number:72"
select select "number:13"
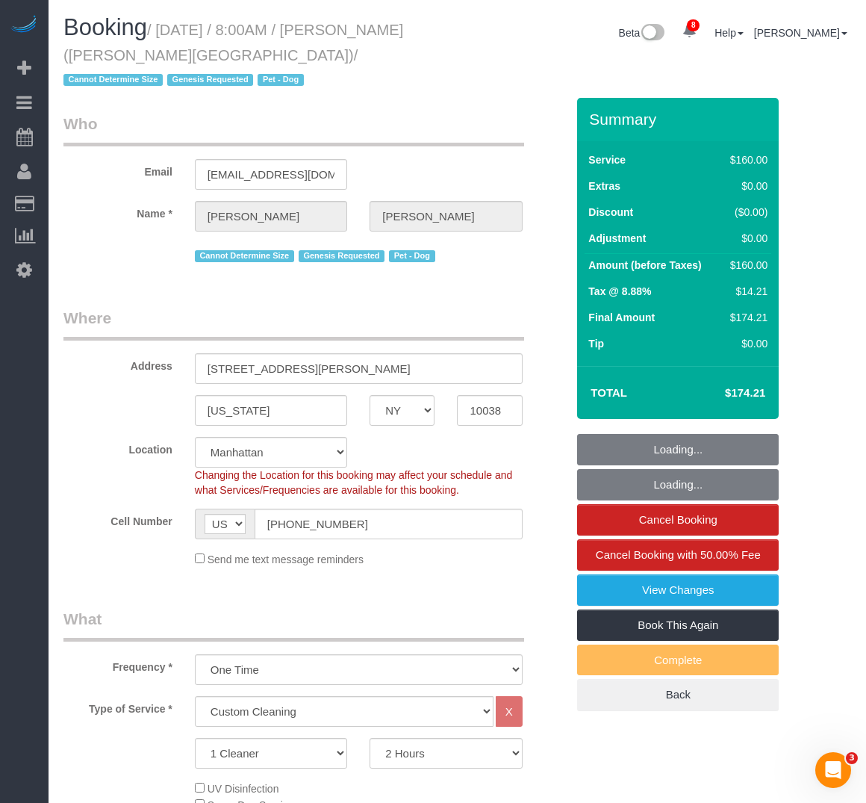
select select "number:5"
select select "object:1412"
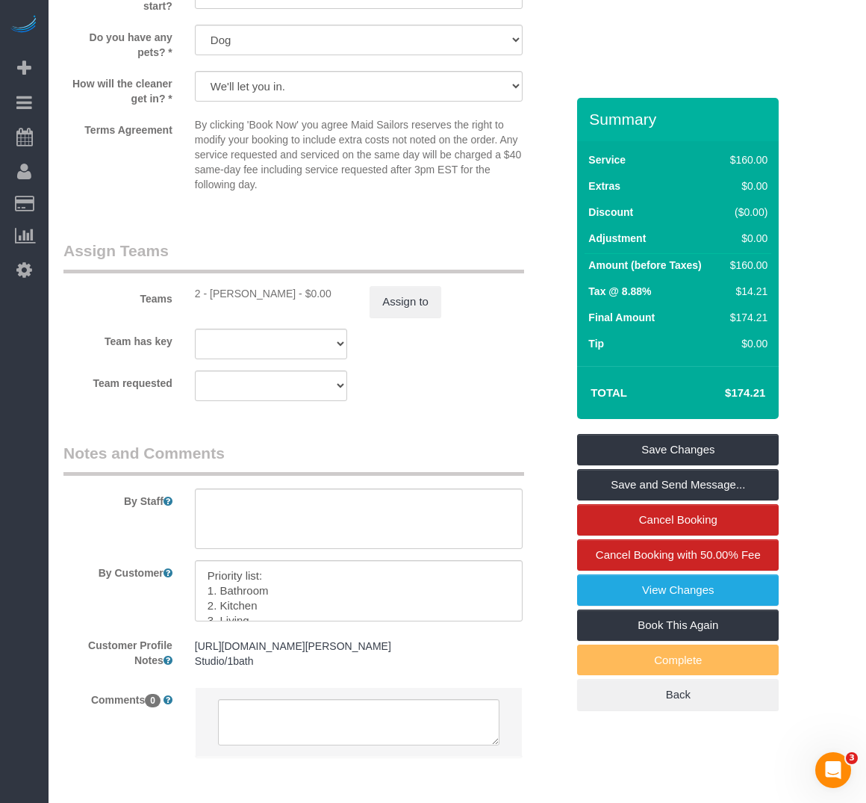
scroll to position [1569, 0]
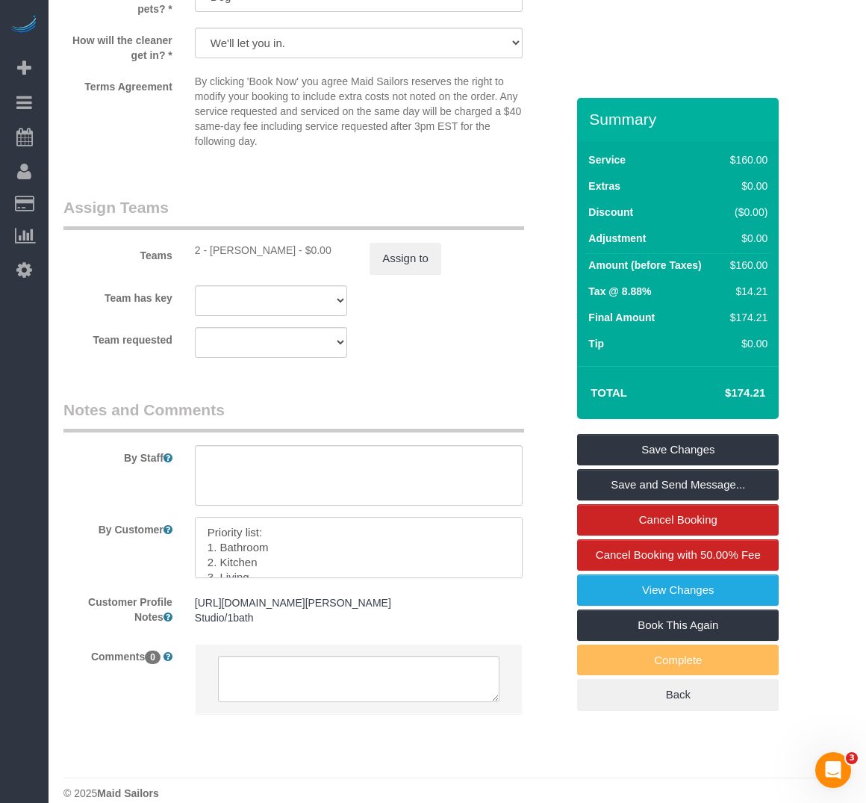
click at [274, 530] on textarea at bounding box center [359, 547] width 328 height 61
click at [221, 543] on textarea at bounding box center [359, 547] width 328 height 61
type textarea "Priority list: 1. Start with Bathroom 2. Kitchen 3. Living 4. Bedroom"
click at [631, 448] on link "Save Changes" at bounding box center [678, 449] width 202 height 31
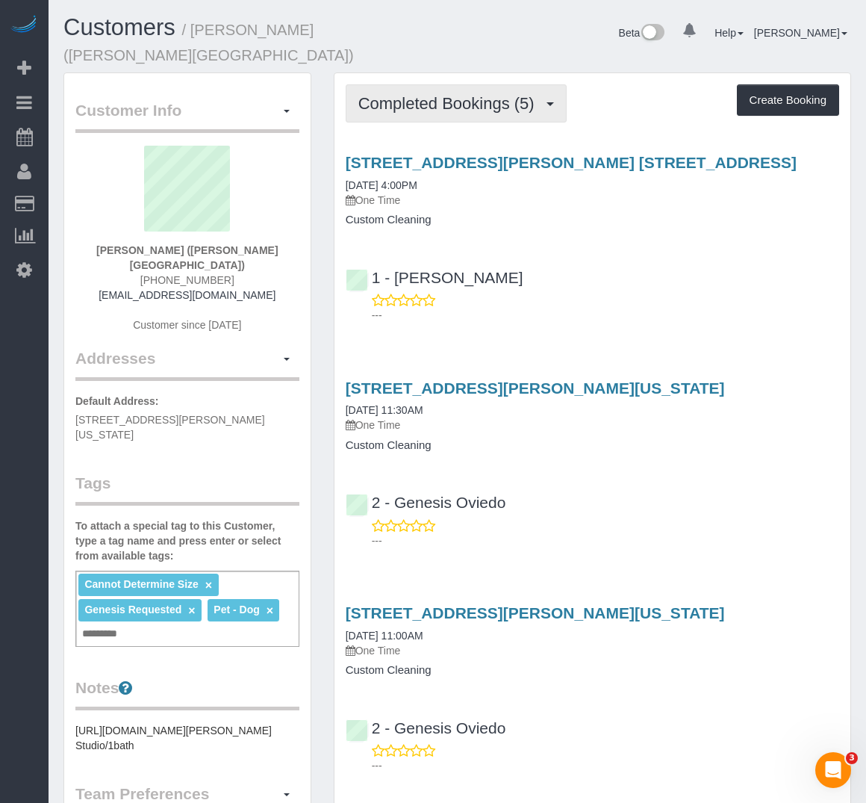
click at [392, 84] on button "Completed Bookings (5)" at bounding box center [456, 103] width 221 height 38
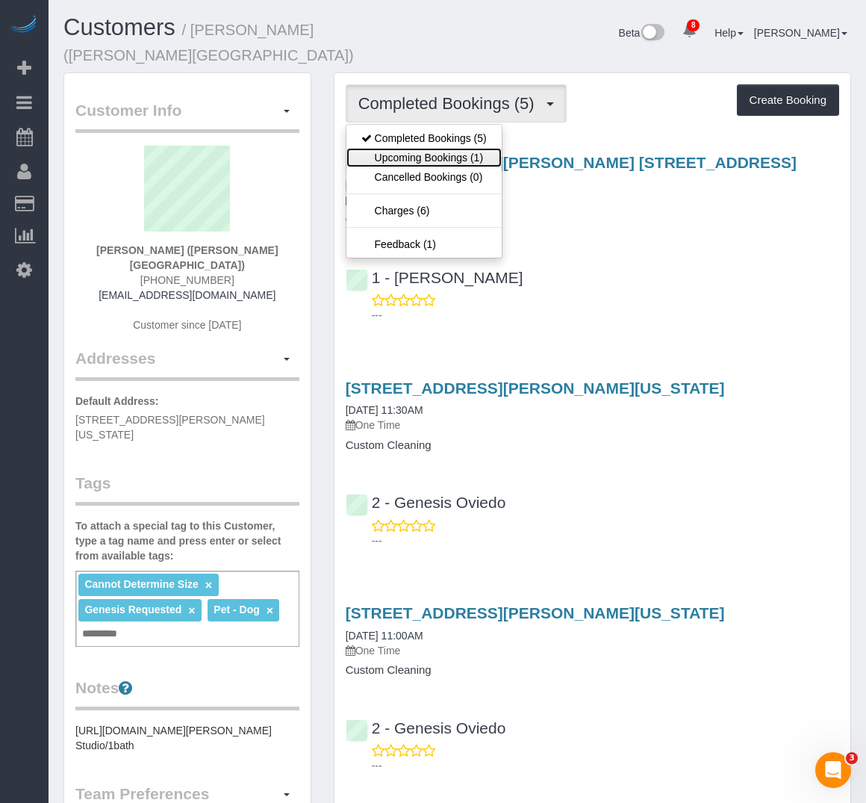
click at [394, 148] on link "Upcoming Bookings (1)" at bounding box center [424, 157] width 155 height 19
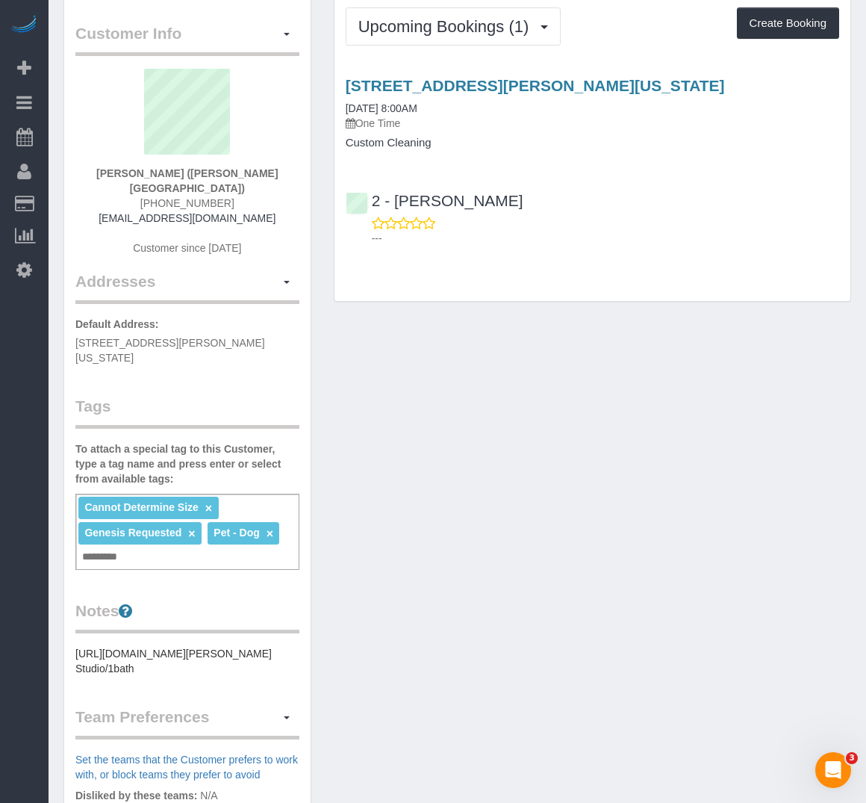
scroll to position [373, 0]
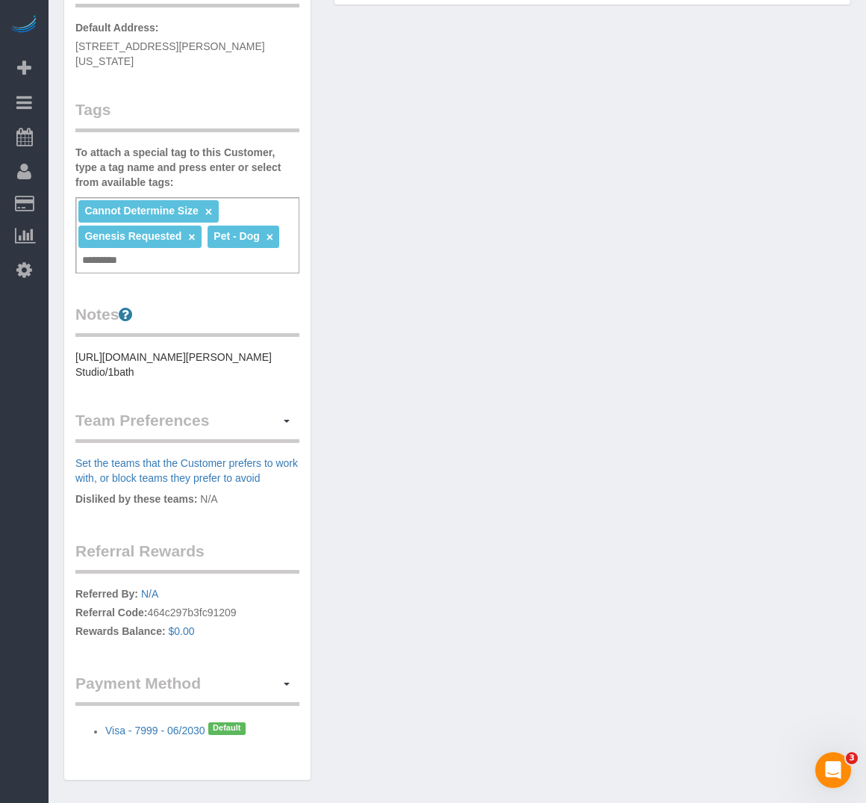
drag, startPoint x: 497, startPoint y: 133, endPoint x: 499, endPoint y: 152, distance: 19.6
click at [497, 133] on div "Customer Info Edit Contact Info Send Message Email Preferences Special Sales Ta…" at bounding box center [457, 247] width 810 height 1097
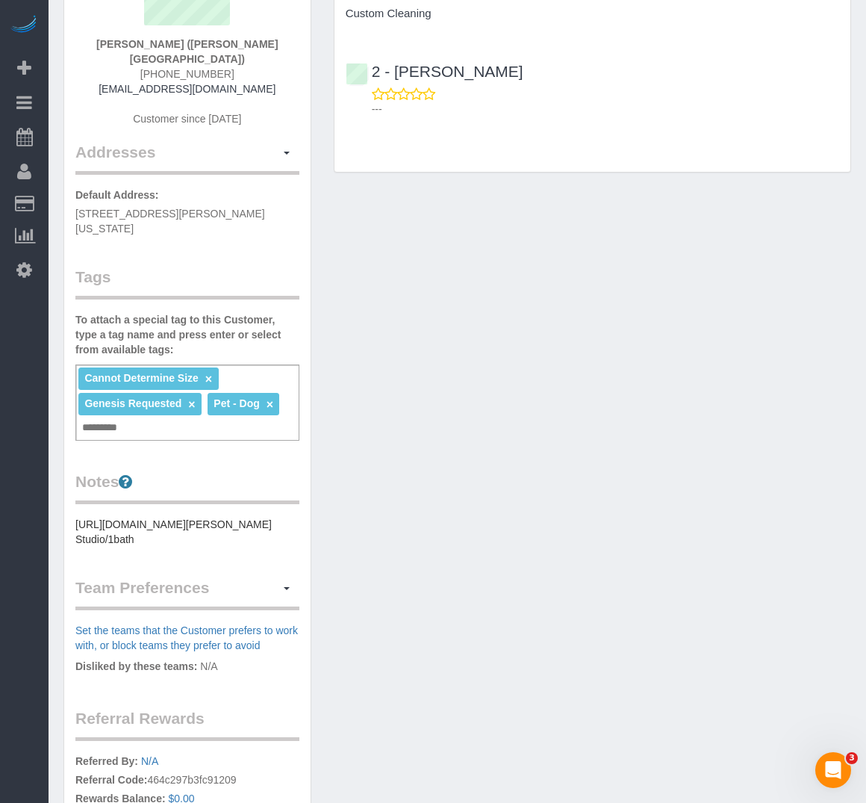
scroll to position [0, 0]
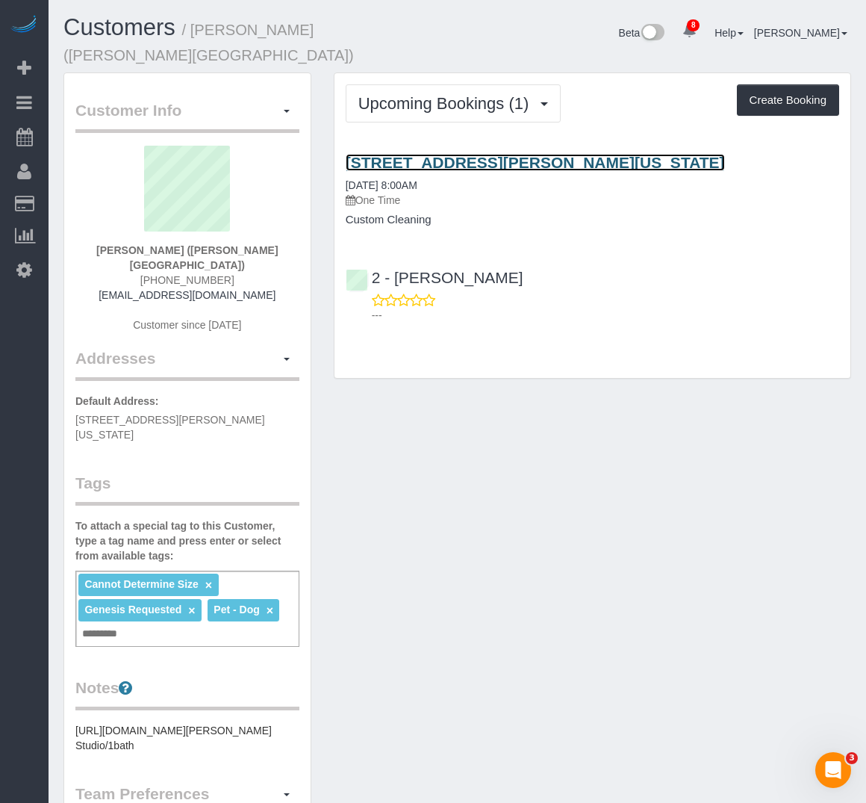
click at [365, 154] on link "[STREET_ADDRESS][PERSON_NAME][US_STATE]" at bounding box center [535, 162] width 379 height 17
click at [435, 154] on link "116 John Street, Apt. 1702, New York, NY 10038" at bounding box center [535, 162] width 379 height 17
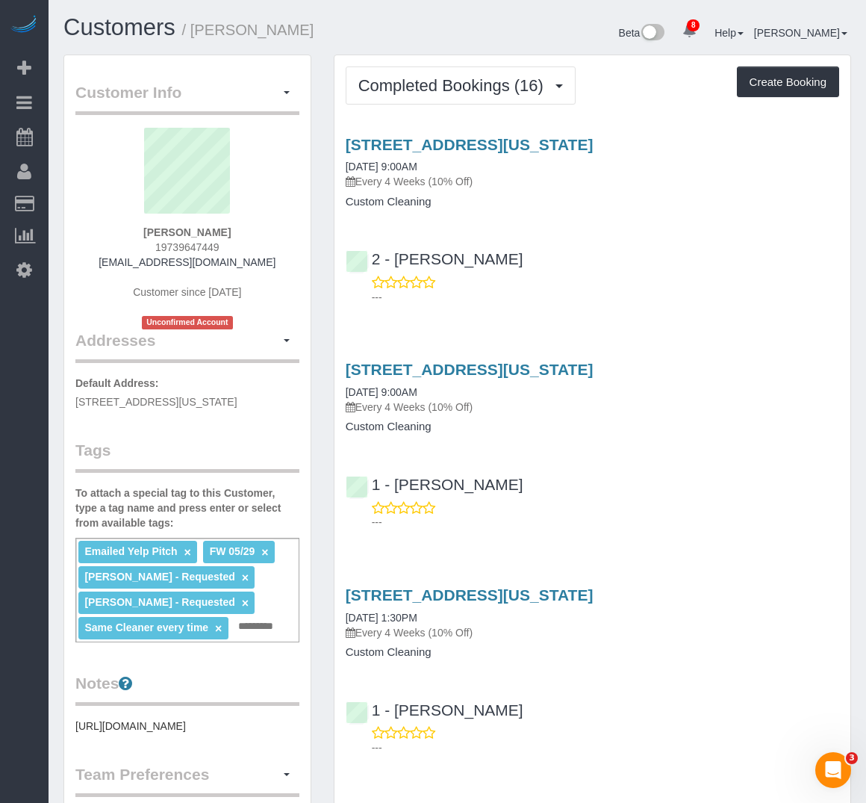
click at [552, 199] on h4 "Custom Cleaning" at bounding box center [593, 202] width 494 height 13
click at [475, 88] on span "Completed Bookings (16)" at bounding box center [455, 85] width 193 height 19
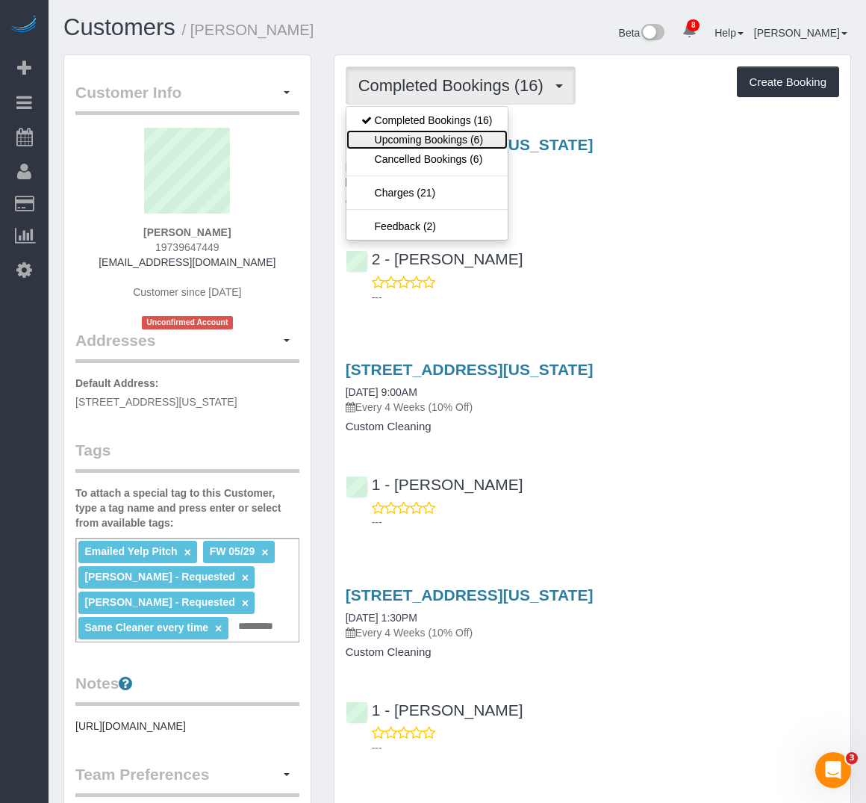
click at [471, 135] on link "Upcoming Bookings (6)" at bounding box center [427, 139] width 161 height 19
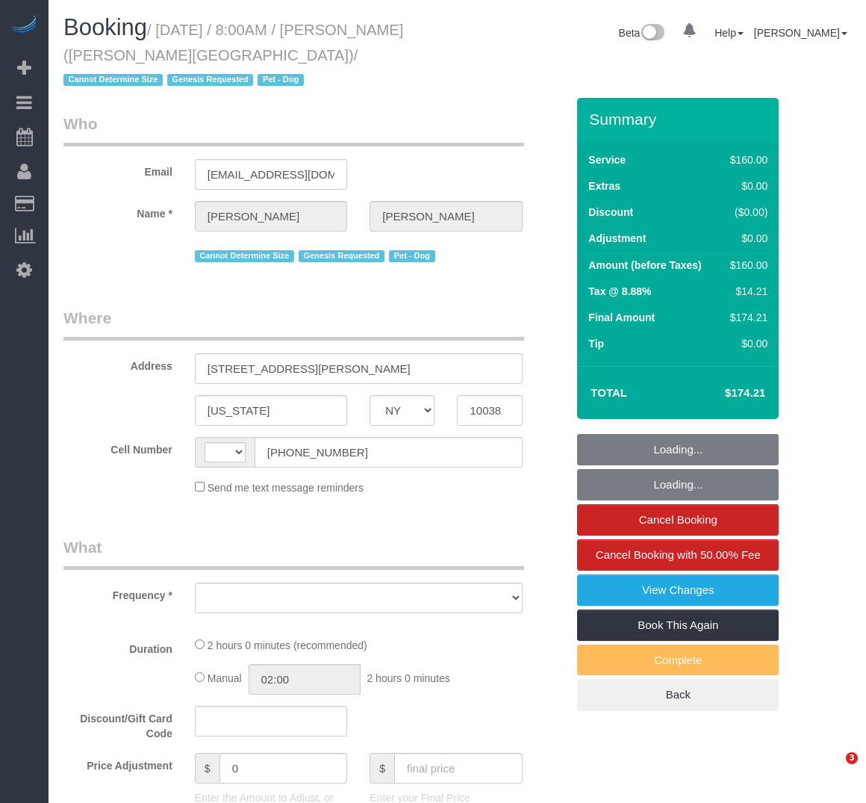
select select "NY"
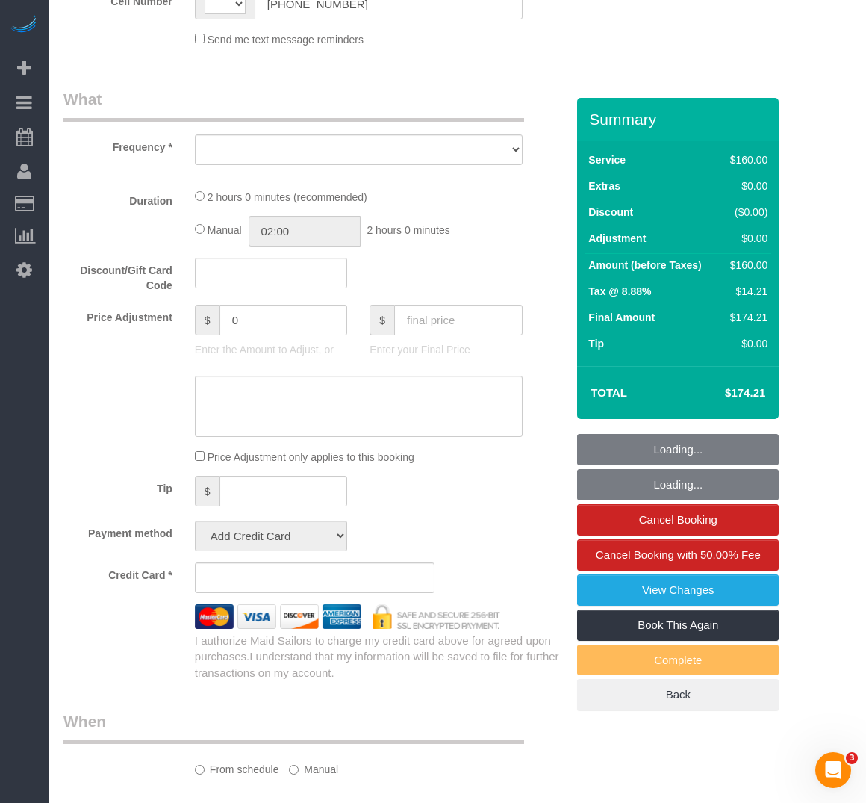
select select "string:stripe-pm_1Rw2sN4VGloSiKo7asNigdh0"
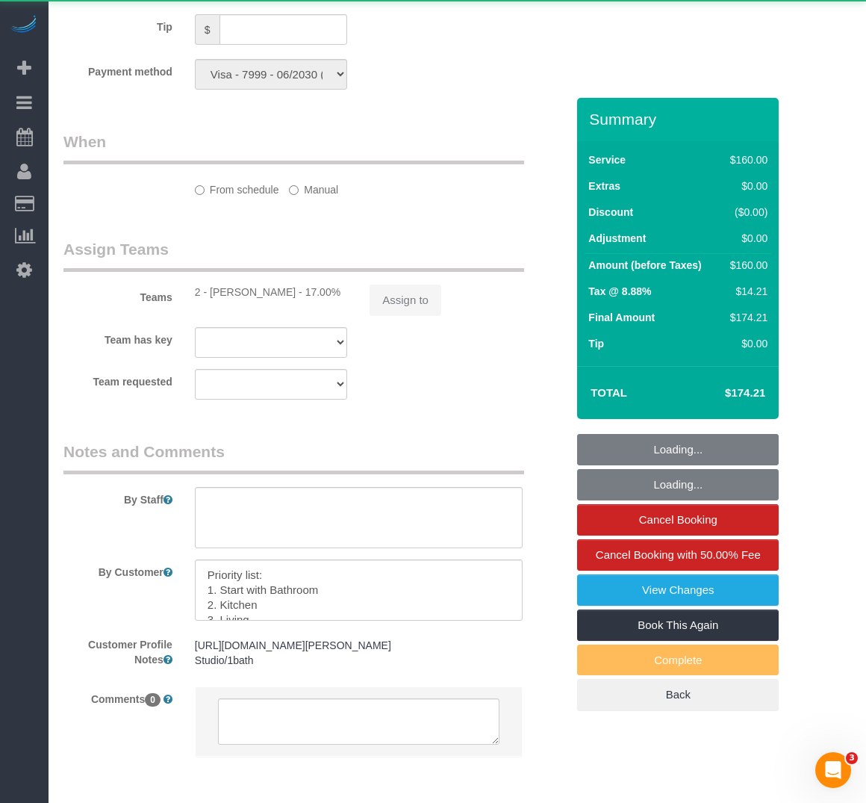
select select "string:[GEOGRAPHIC_DATA]"
select select "object:457"
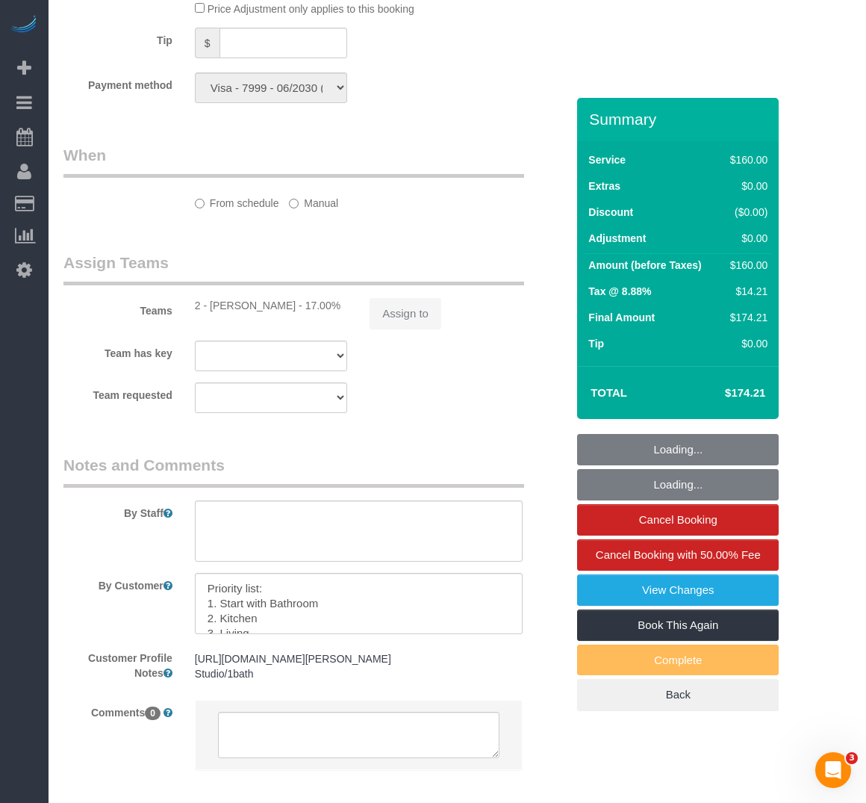
select select "number:56"
select select "number:72"
select select "number:13"
select select "number:5"
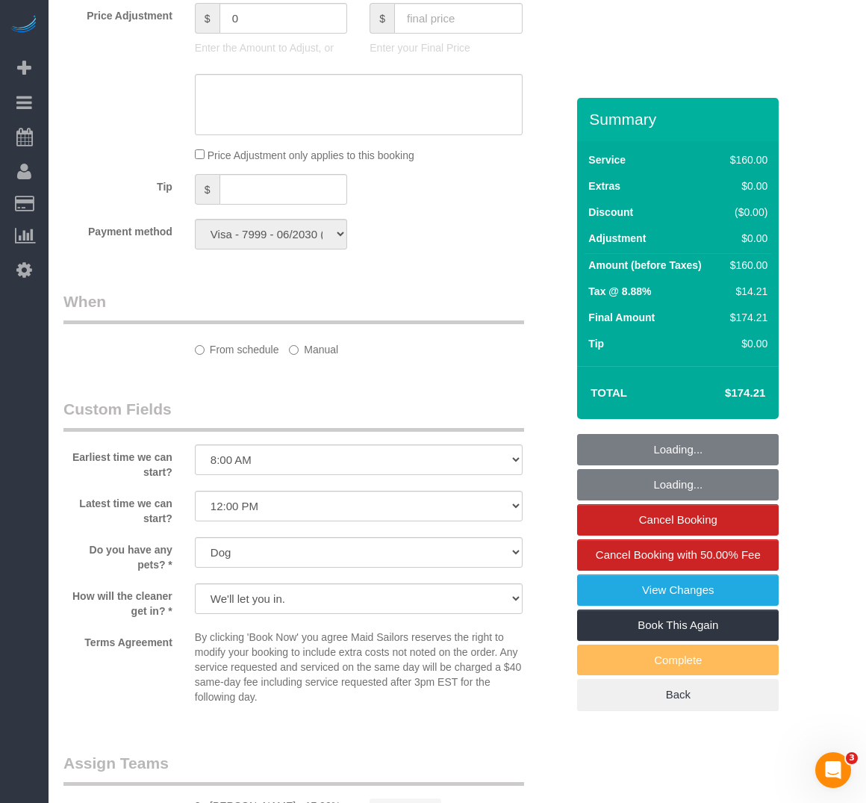
select select "object:984"
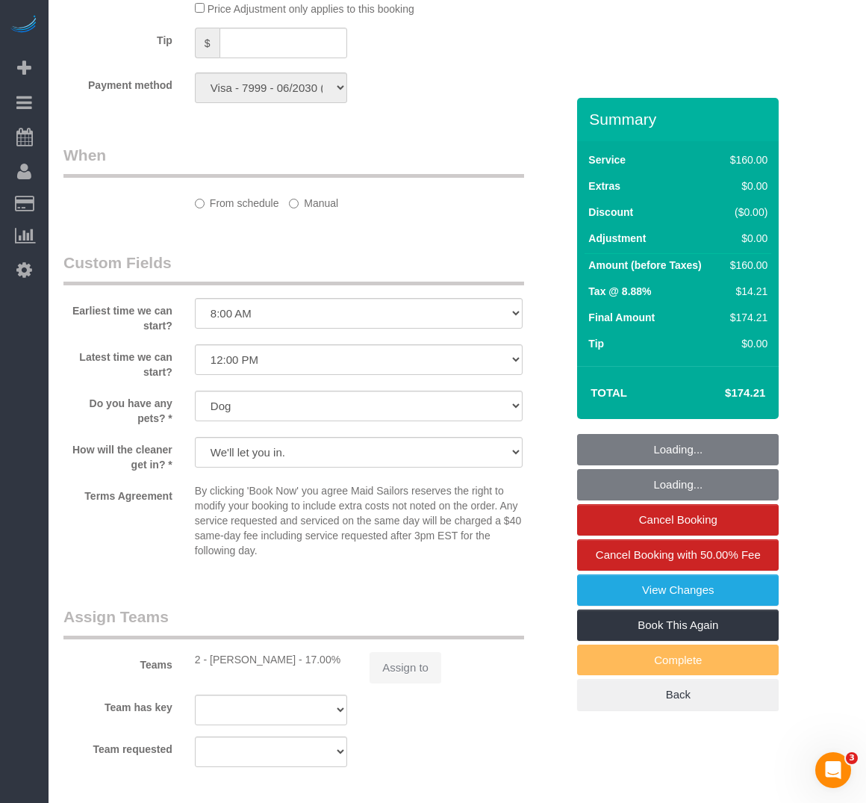
select select "spot1"
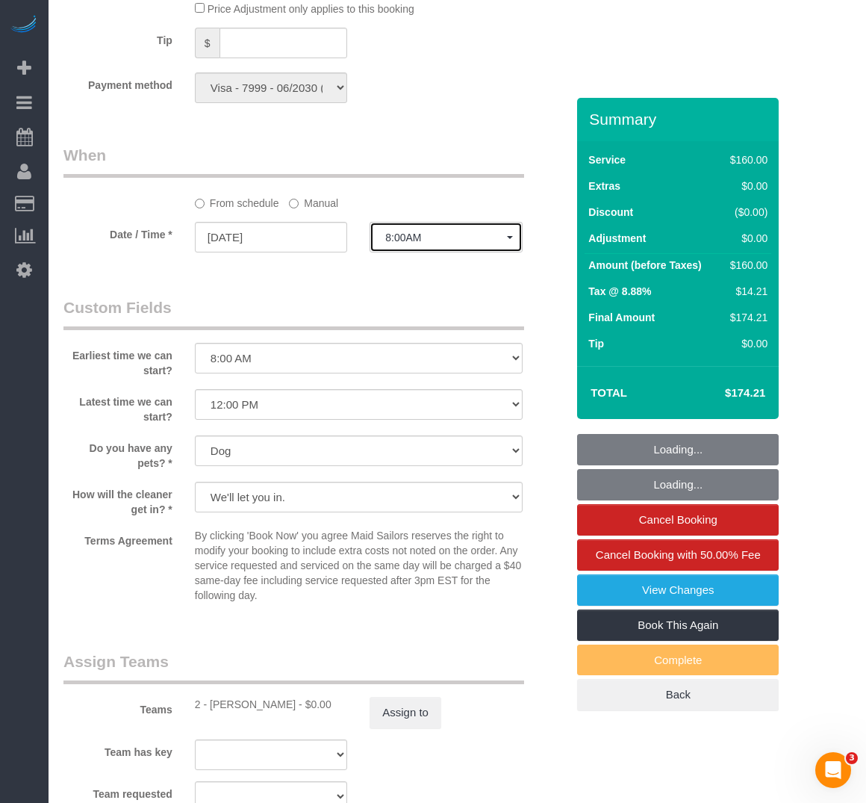
click at [443, 238] on span "8:00AM" at bounding box center [445, 238] width 121 height 12
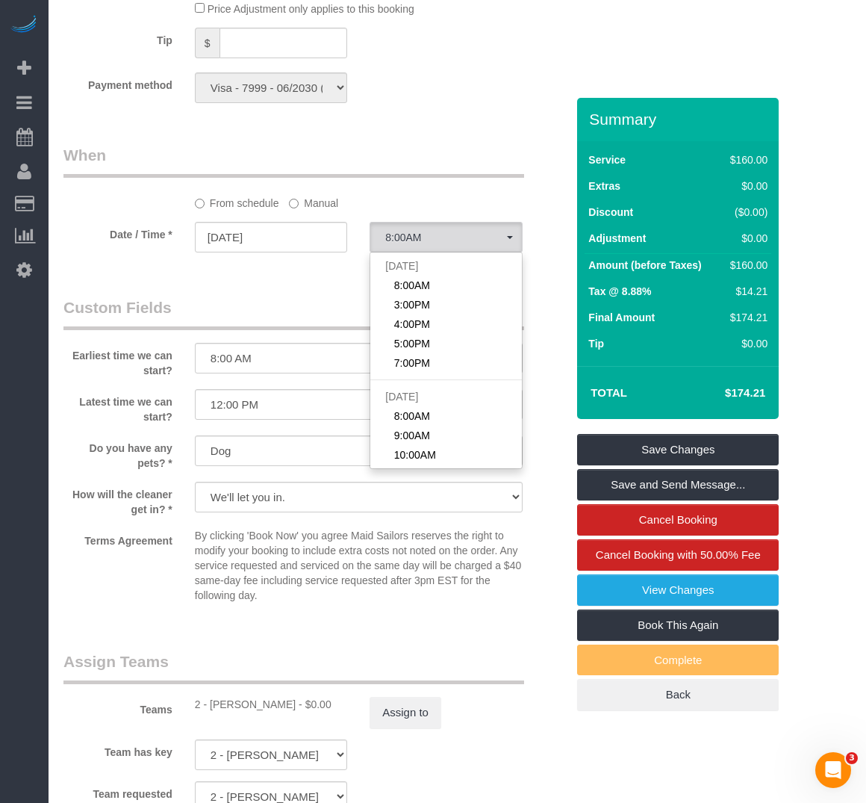
click at [278, 201] on label "From schedule" at bounding box center [237, 200] width 84 height 20
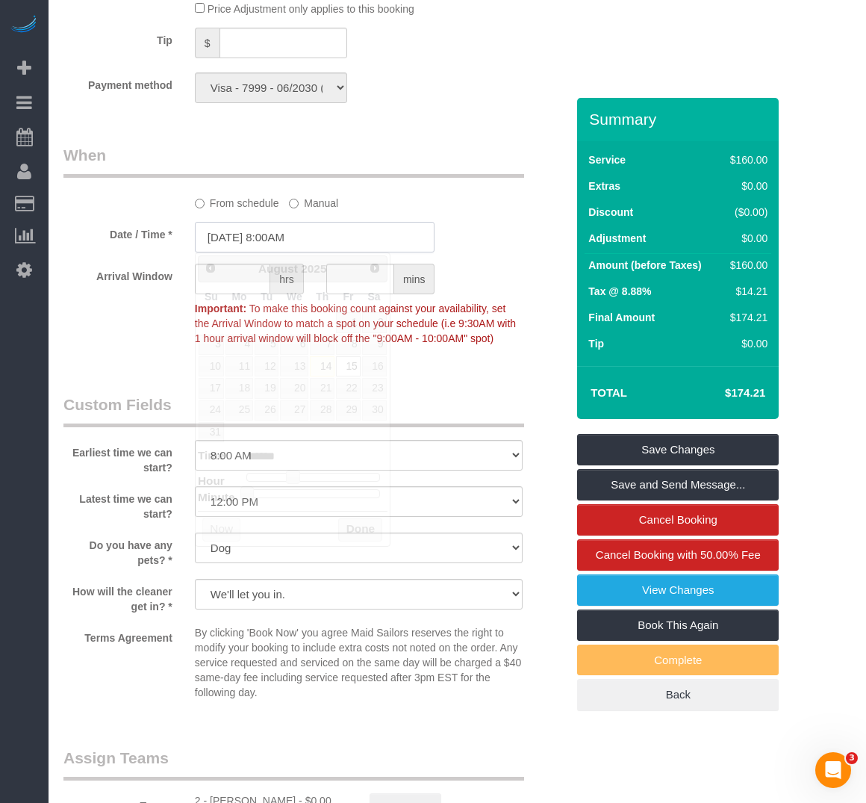
click at [306, 237] on input "[DATE] 8:00AM" at bounding box center [315, 237] width 241 height 31
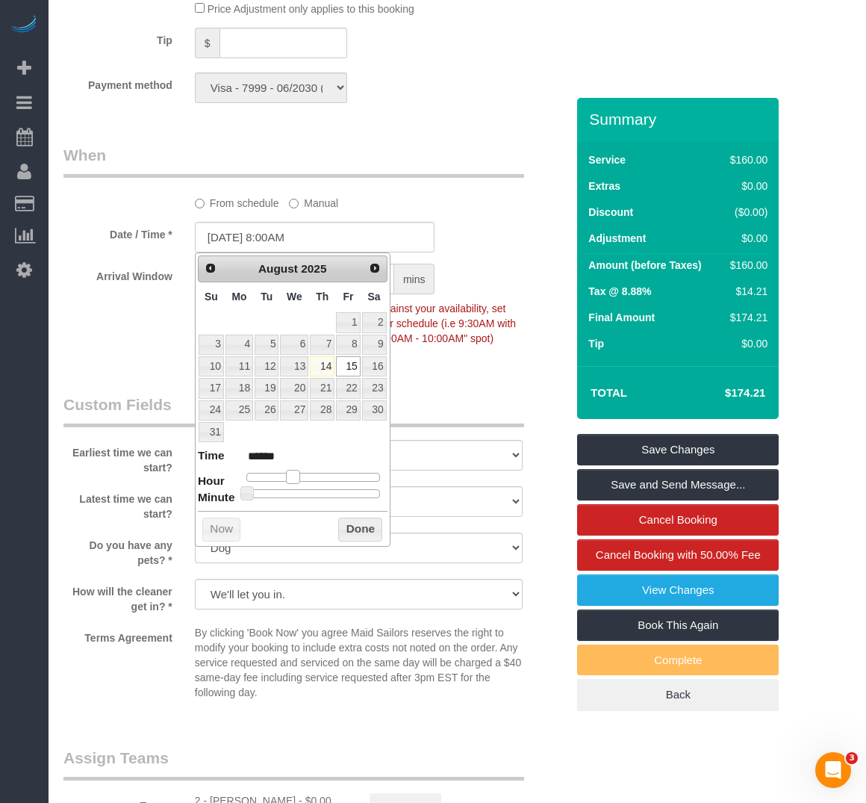
type input "[DATE] 9:00AM"
type input "******"
click at [301, 480] on span at bounding box center [298, 476] width 13 height 13
click at [368, 529] on button "Done" at bounding box center [360, 530] width 44 height 24
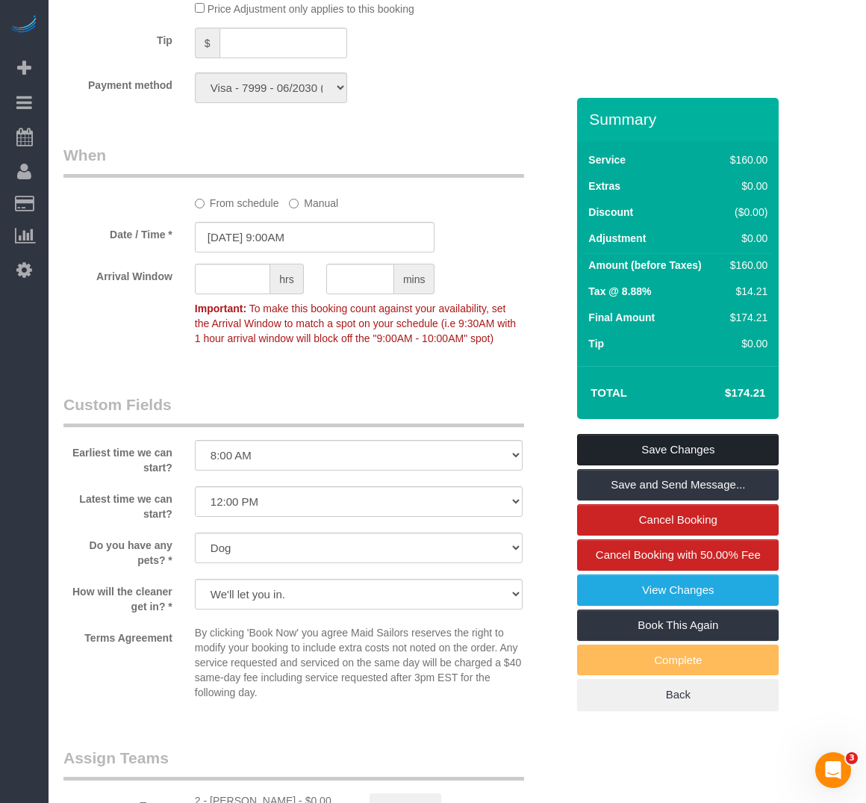
click at [626, 451] on link "Save Changes" at bounding box center [678, 449] width 202 height 31
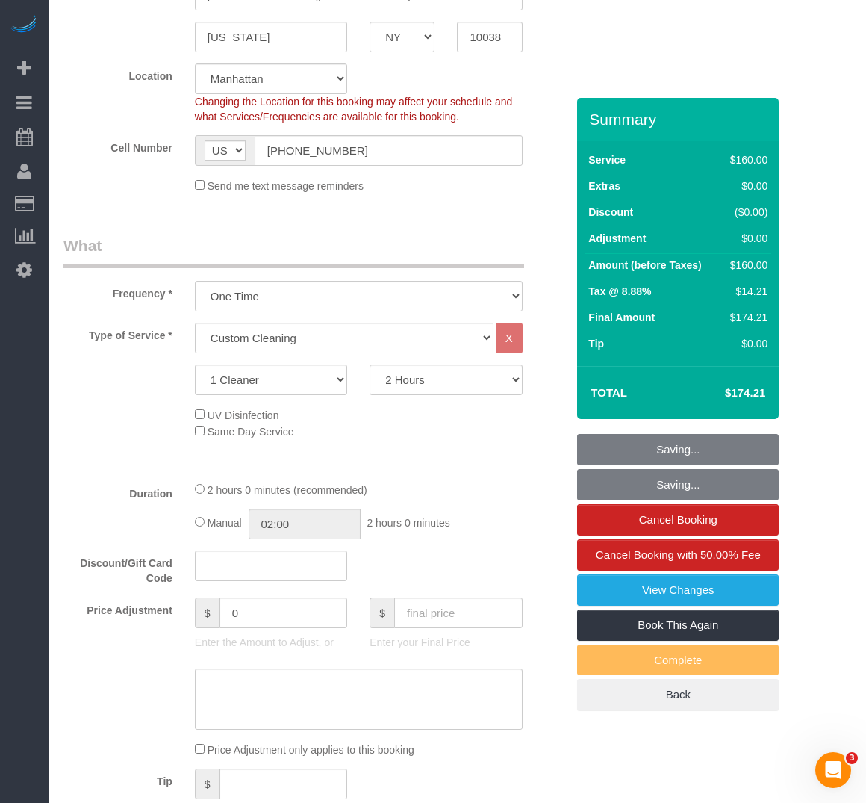
scroll to position [368, 0]
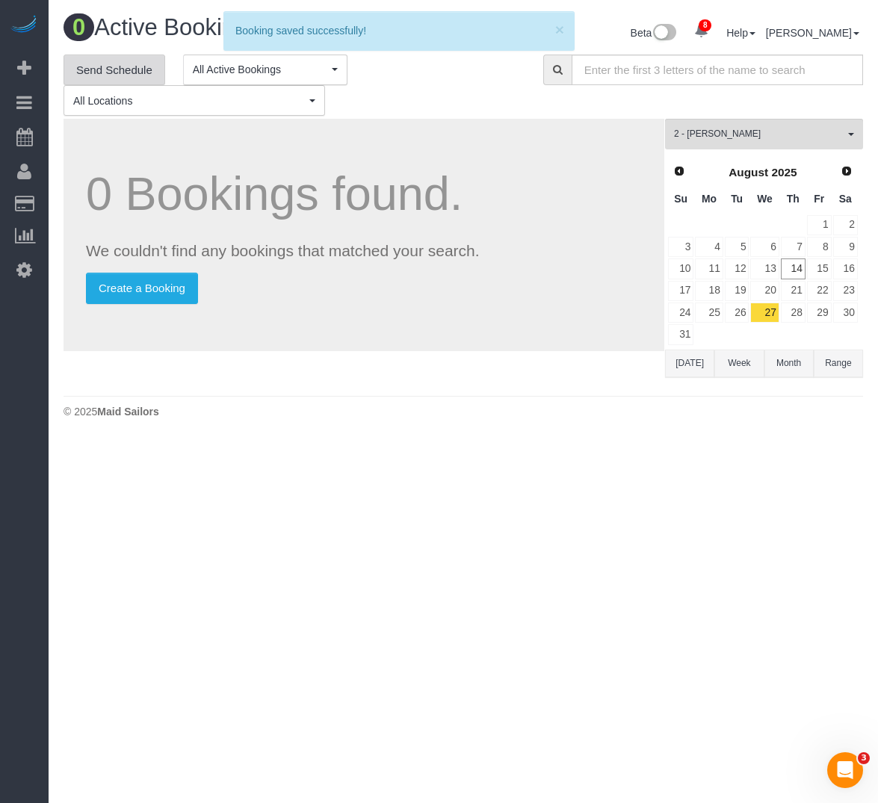
click at [103, 72] on link "Send Schedule" at bounding box center [114, 70] width 102 height 31
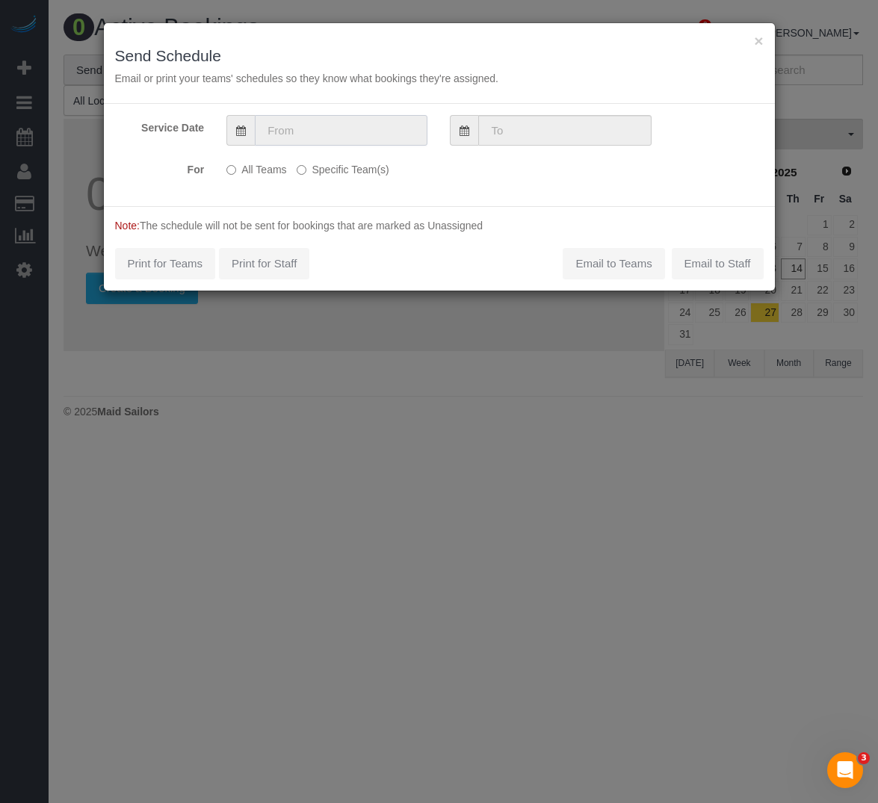
click at [294, 128] on input "text" at bounding box center [341, 130] width 173 height 31
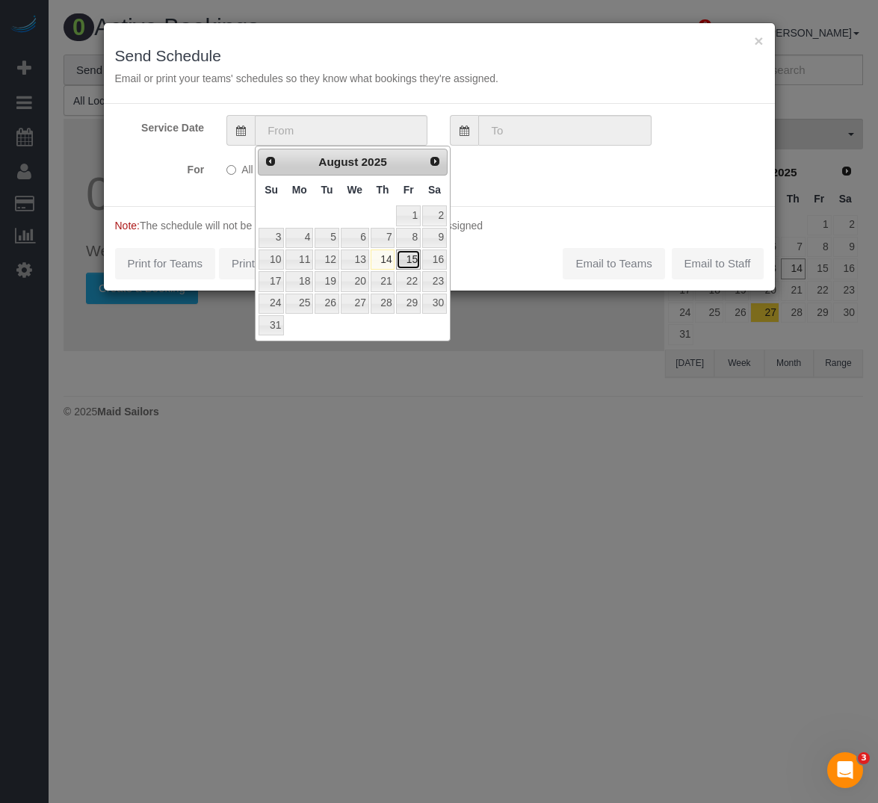
click at [409, 264] on link "15" at bounding box center [408, 259] width 24 height 20
type input "08/15/2025"
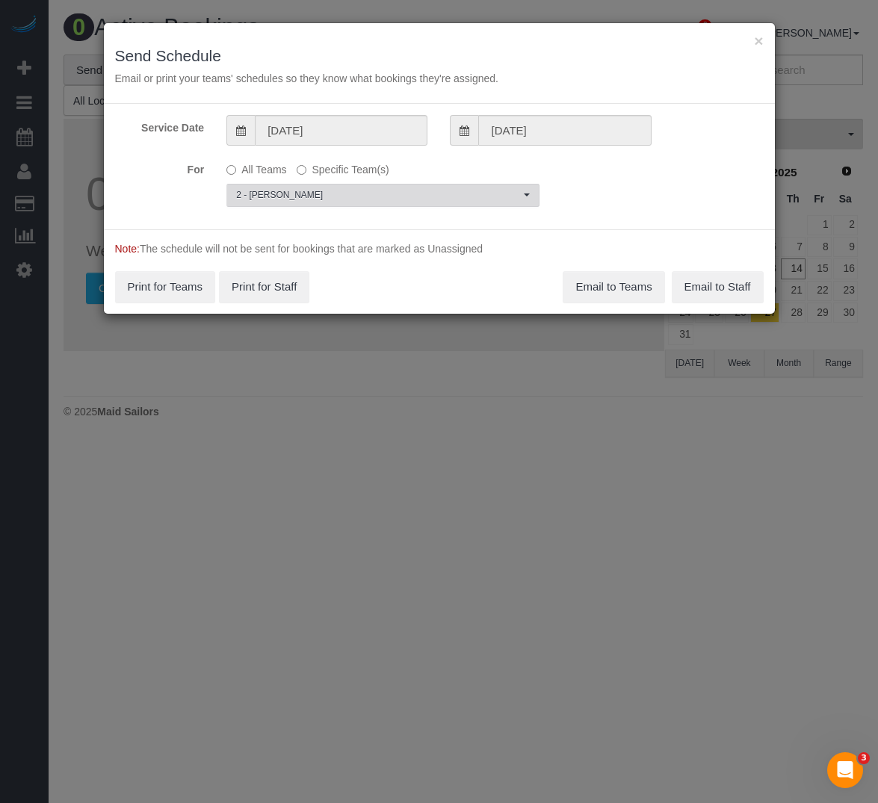
click at [325, 197] on span "2 - Milagros Ramirez" at bounding box center [378, 195] width 284 height 13
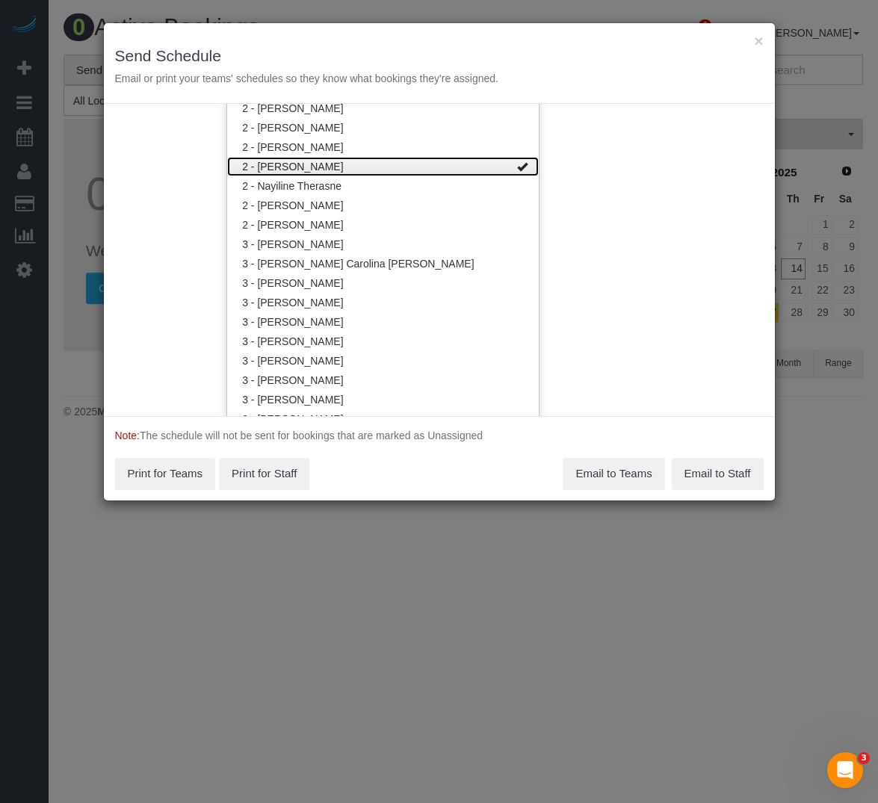
click at [327, 168] on link "2 - Milagros Ramirez" at bounding box center [382, 166] width 311 height 19
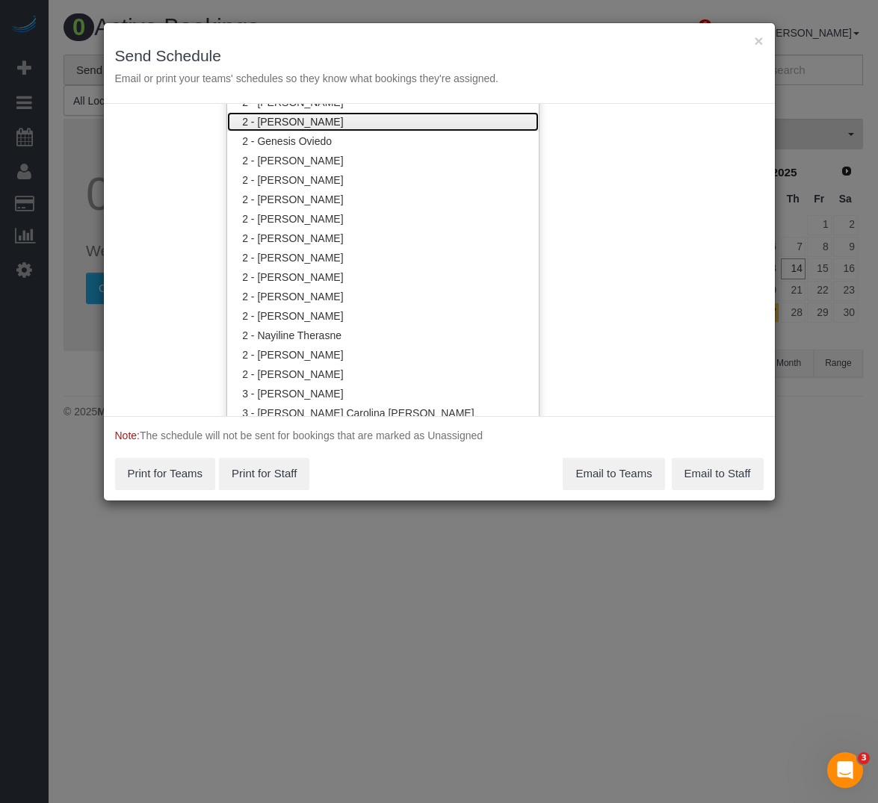
click at [329, 125] on link "2 - Eveling Mercado" at bounding box center [382, 121] width 311 height 19
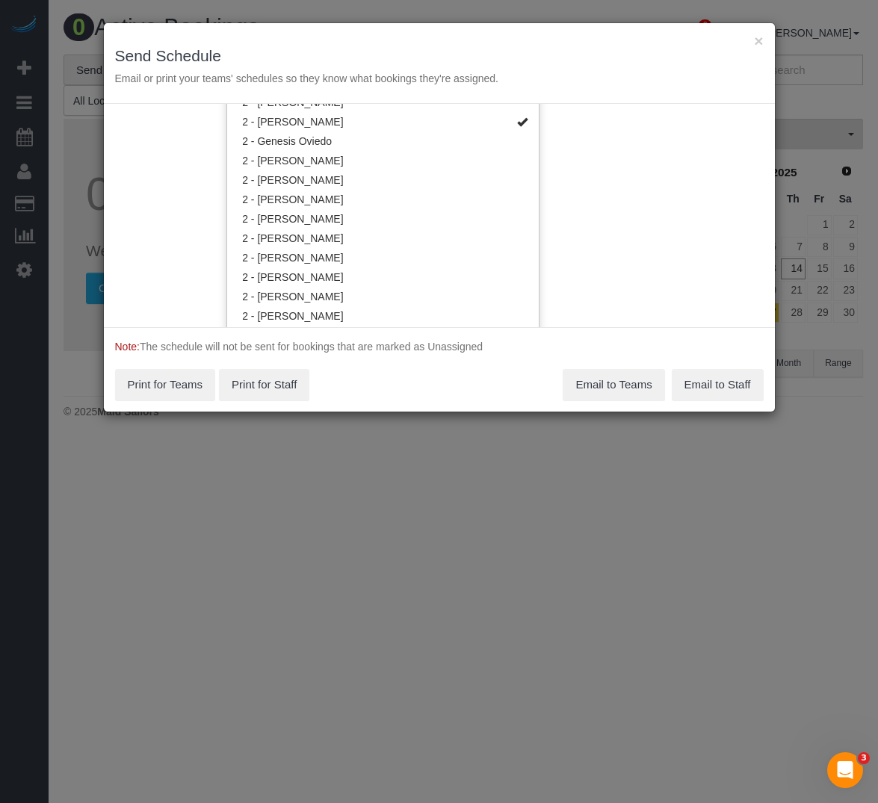
click at [486, 364] on div "Note: The schedule will not be sent for bookings that are marked as Unassigned …" at bounding box center [439, 369] width 671 height 84
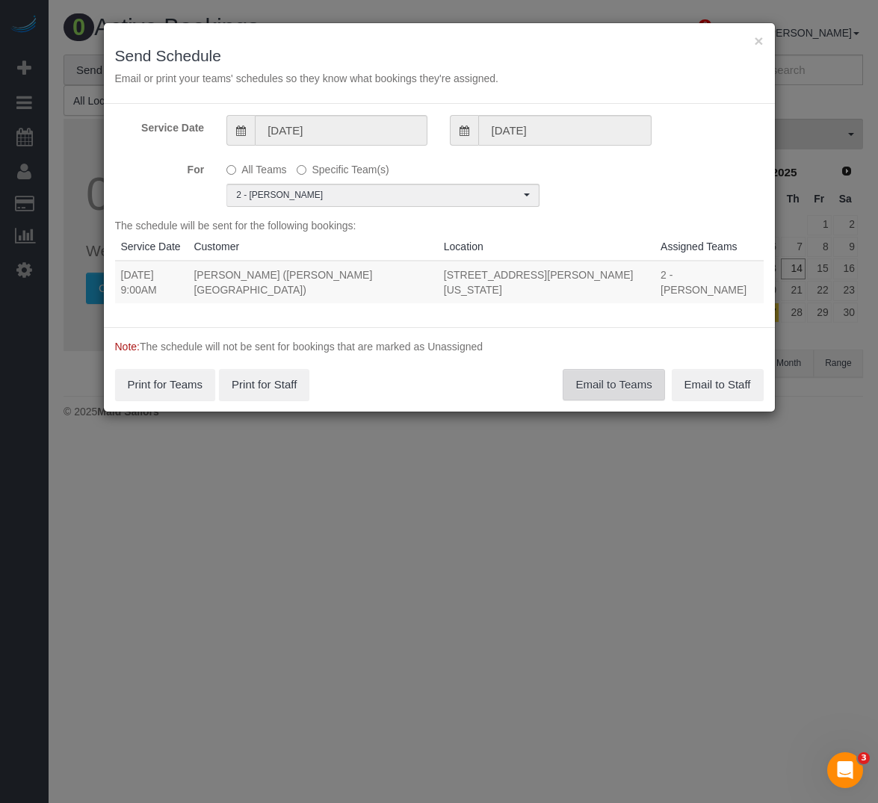
click at [598, 369] on button "Email to Teams" at bounding box center [613, 384] width 102 height 31
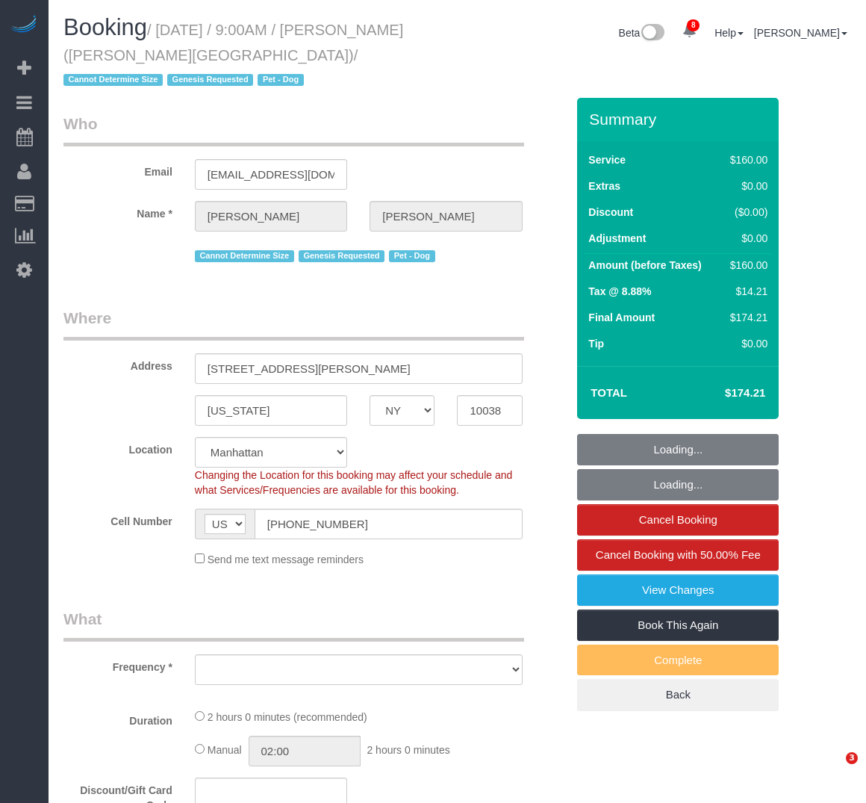
select select "NY"
select select "number:56"
select select "number:72"
select select "number:13"
select select "number:5"
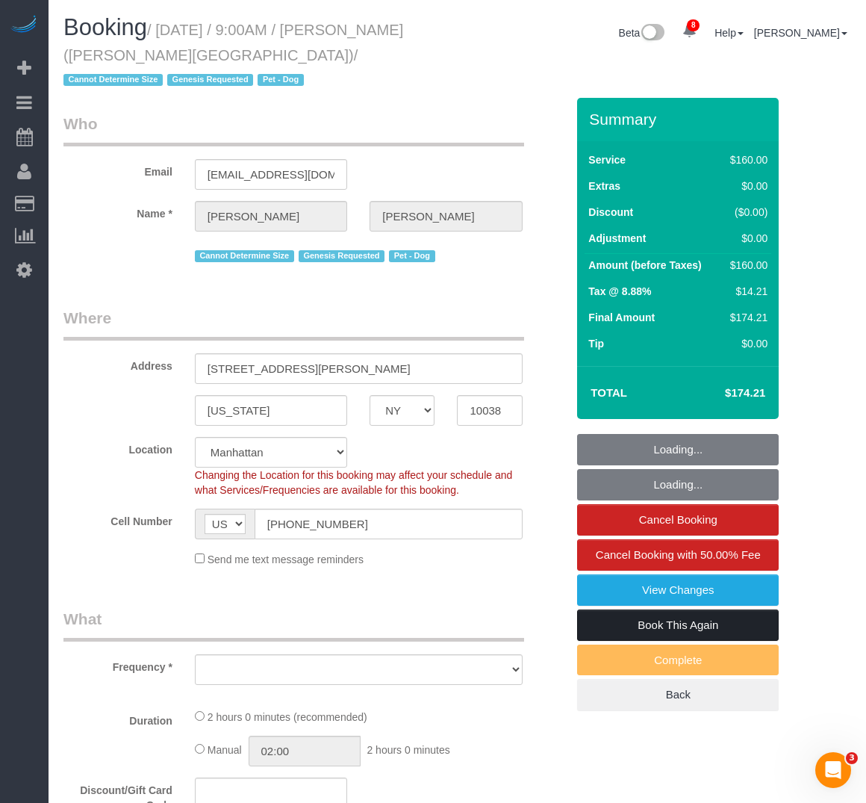
select select "string:stripe-pm_1Rw2sN4VGloSiKo7asNigdh0"
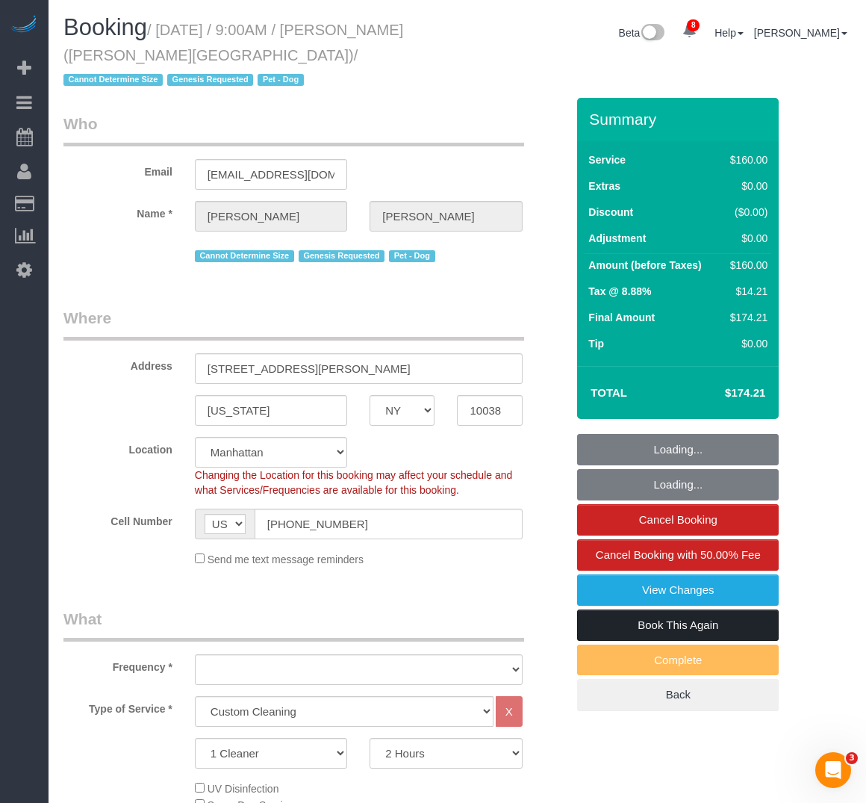
select select "object:980"
select select "spot1"
select select "object:1412"
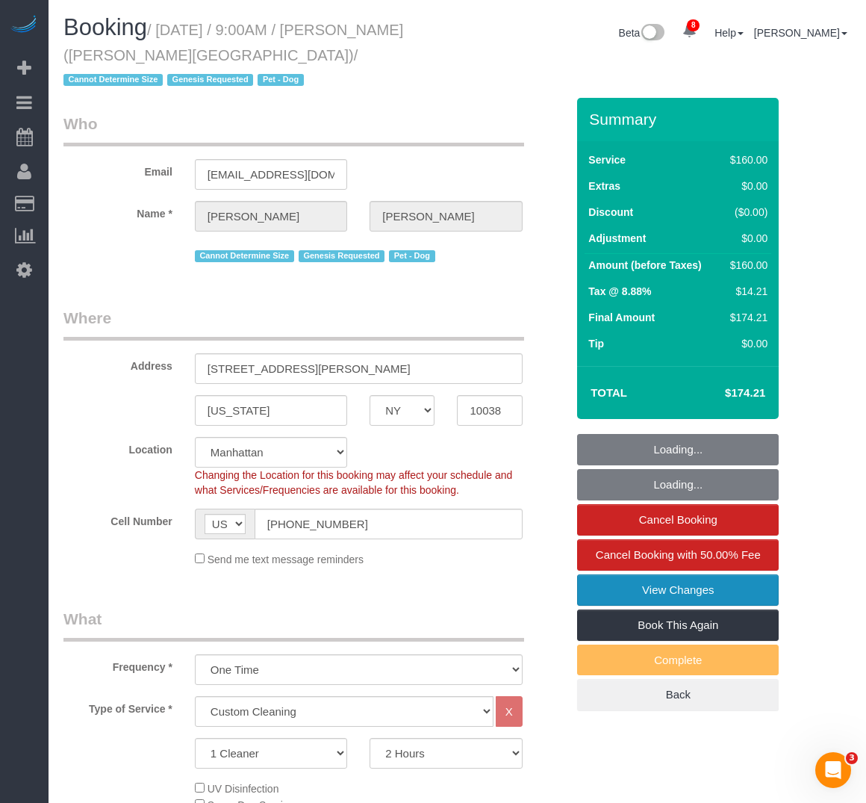
click at [651, 599] on link "View Changes" at bounding box center [678, 589] width 202 height 31
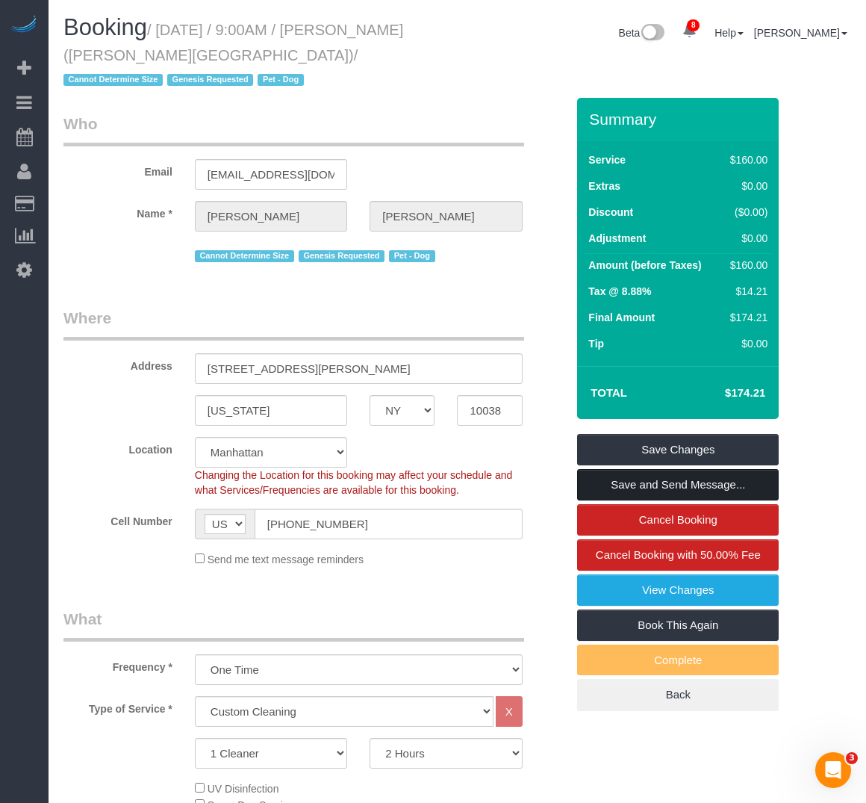
click at [680, 480] on link "Save and Send Message..." at bounding box center [678, 484] width 202 height 31
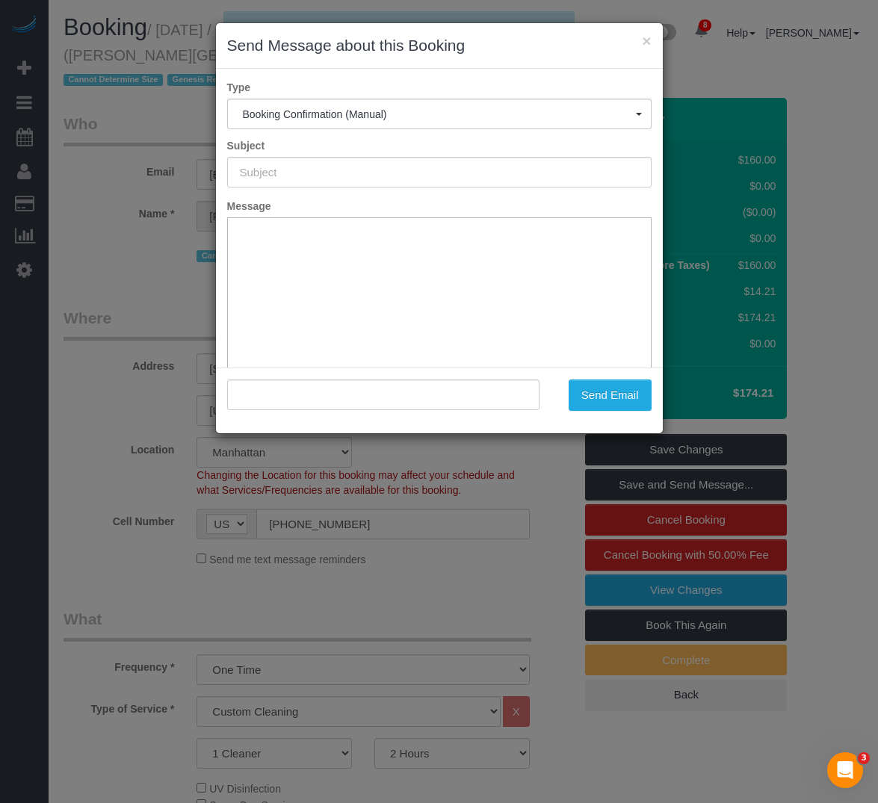
type input "Cleaning Confirmed for 08/15/2025 at 9:00am"
type input ""Josh Lee" <jlee584@fordham.edu>"
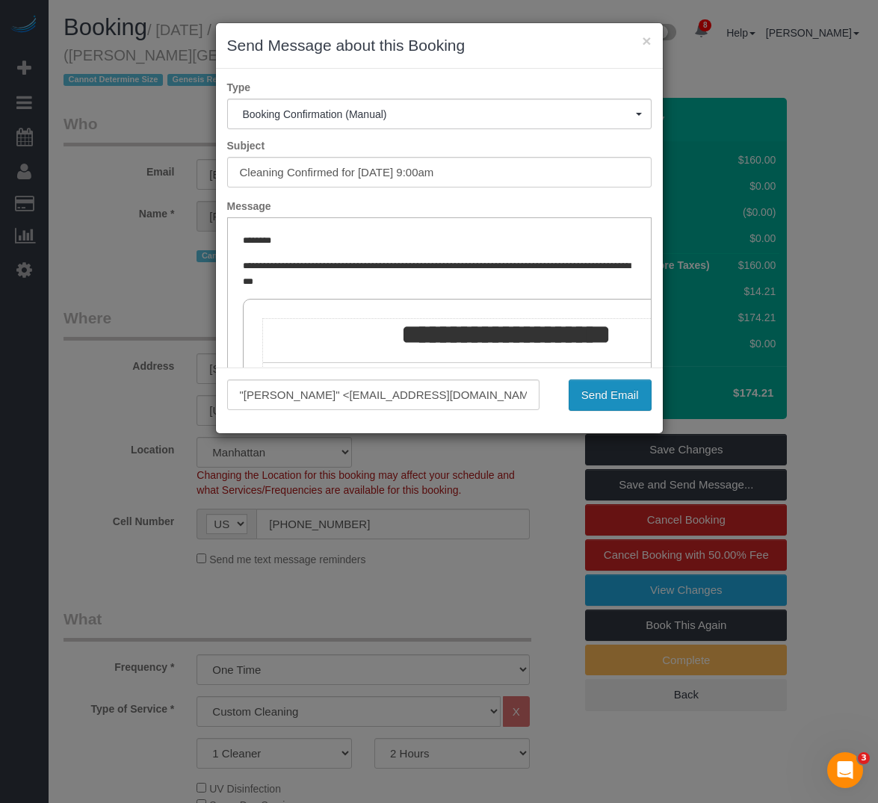
click at [604, 388] on button "Send Email" at bounding box center [609, 394] width 83 height 31
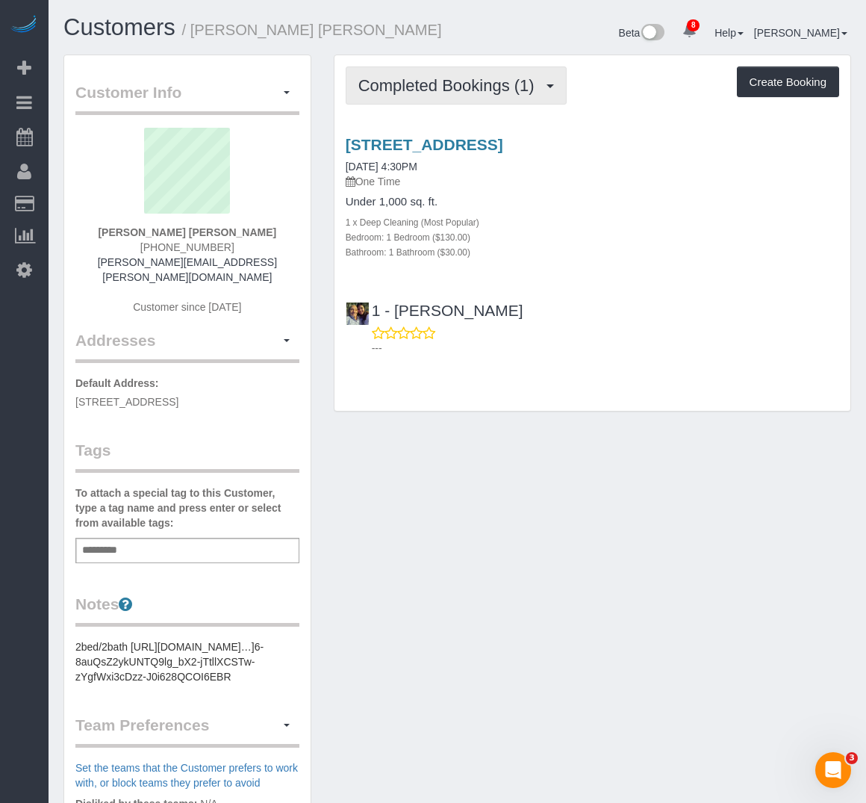
click at [361, 90] on span "Completed Bookings (1)" at bounding box center [451, 85] width 184 height 19
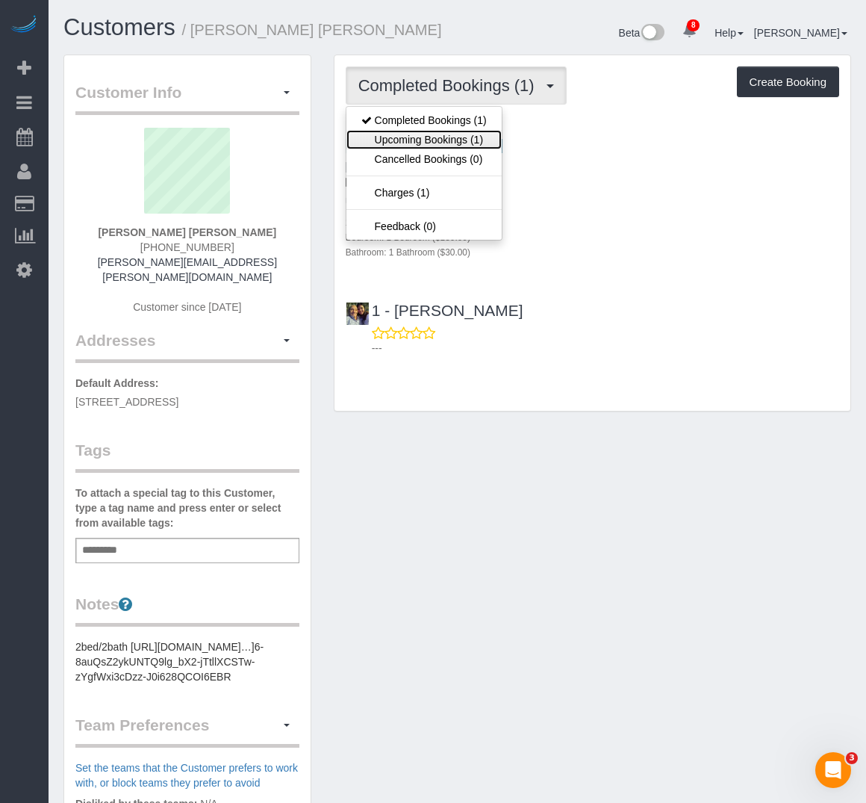
click at [382, 140] on link "Upcoming Bookings (1)" at bounding box center [424, 139] width 155 height 19
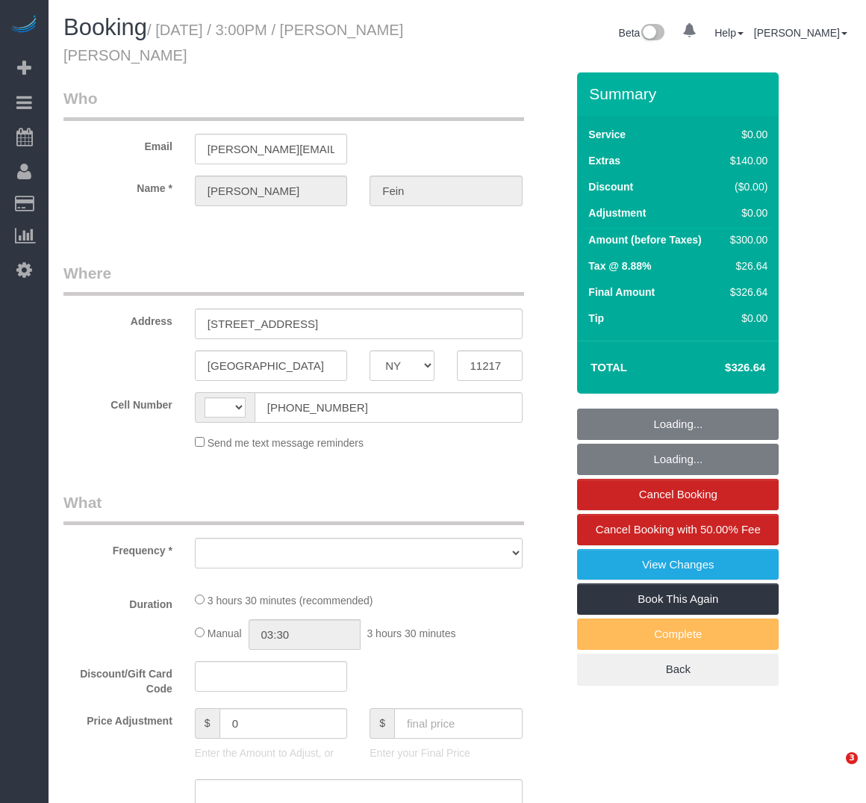
select select "NY"
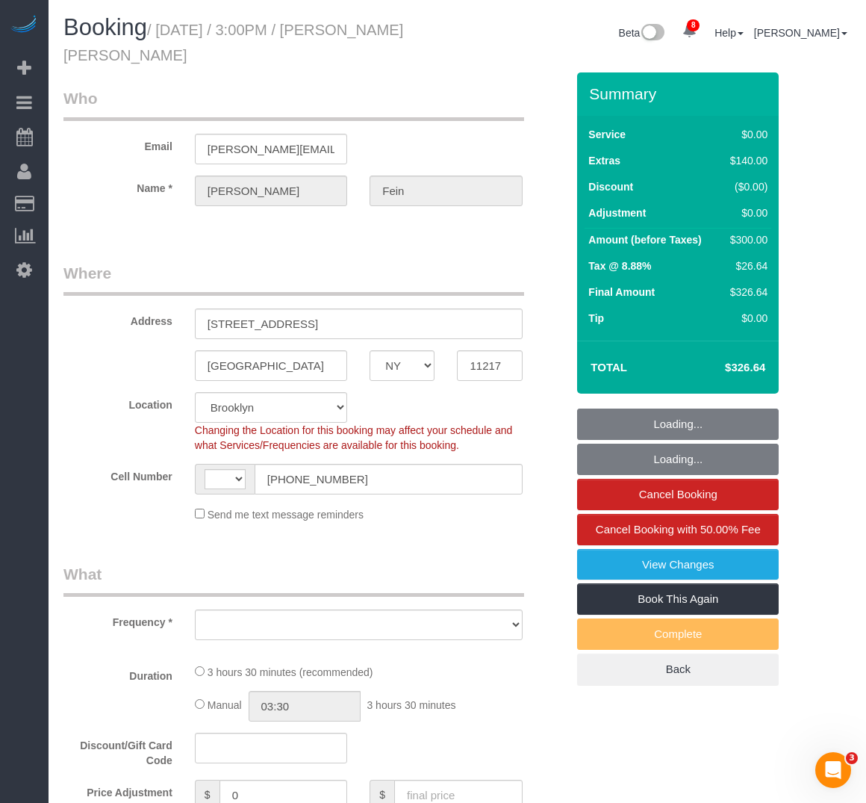
select select "string:US"
select select "object:786"
select select "string:stripe-pm_1Rw3OW4VGloSiKo7KYotAJA5"
select select "1"
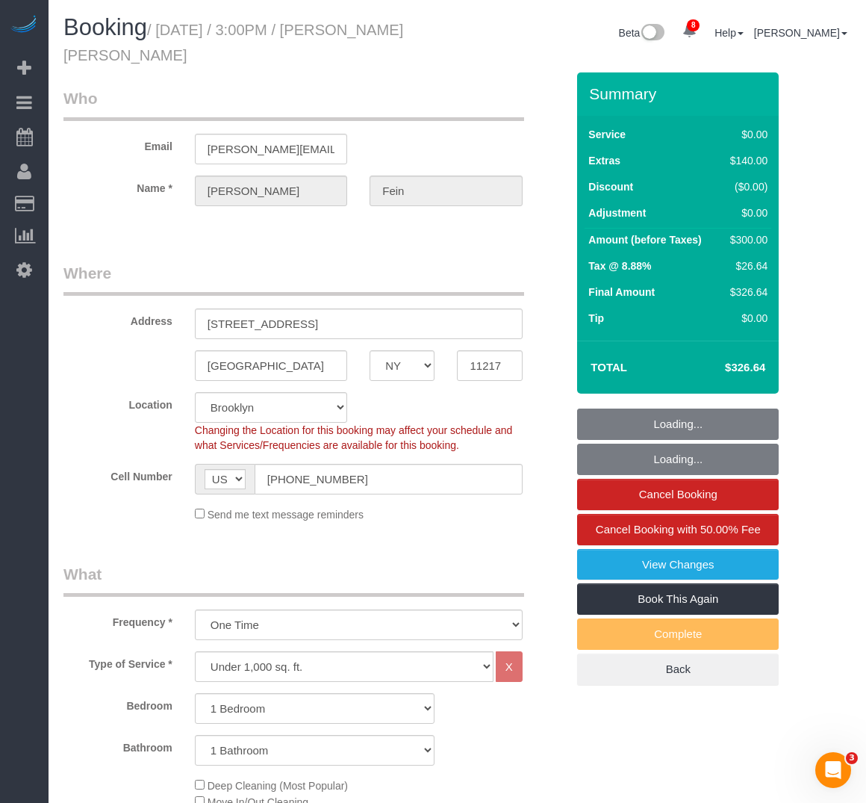
select select "spot1"
select select "number:89"
select select "number:75"
select select "number:15"
select select "number:5"
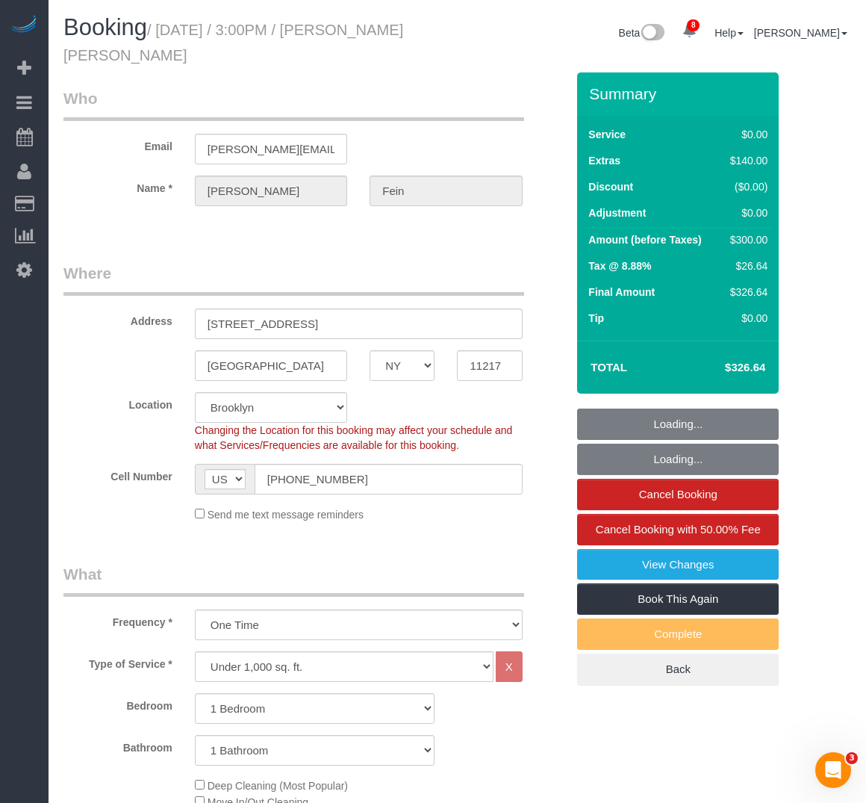
select select "1"
select select "object:1377"
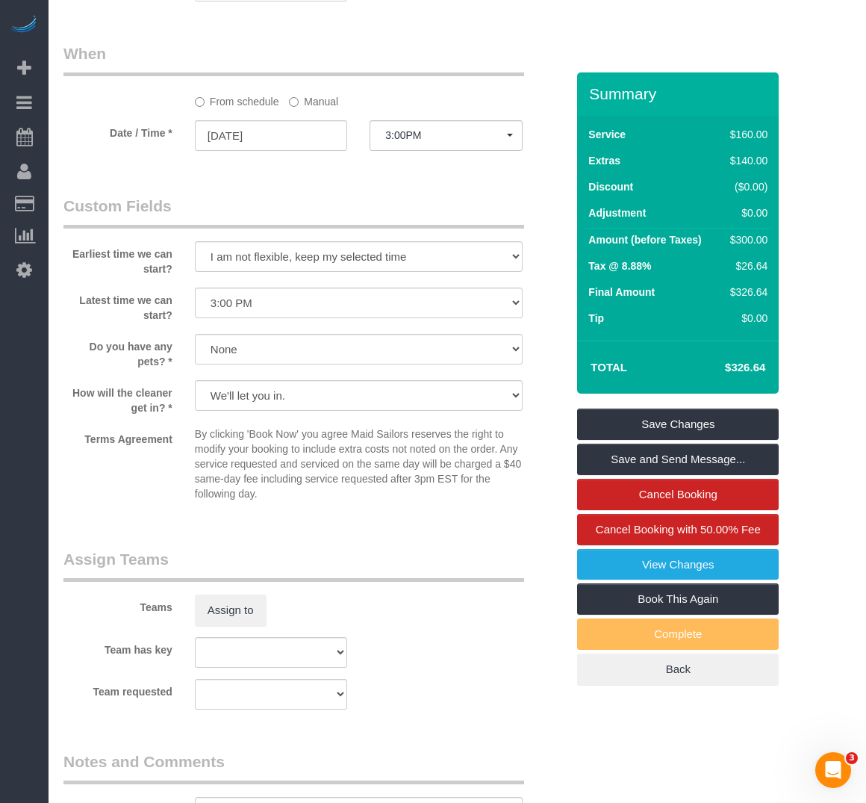
scroll to position [1494, 0]
